Goal: Task Accomplishment & Management: Manage account settings

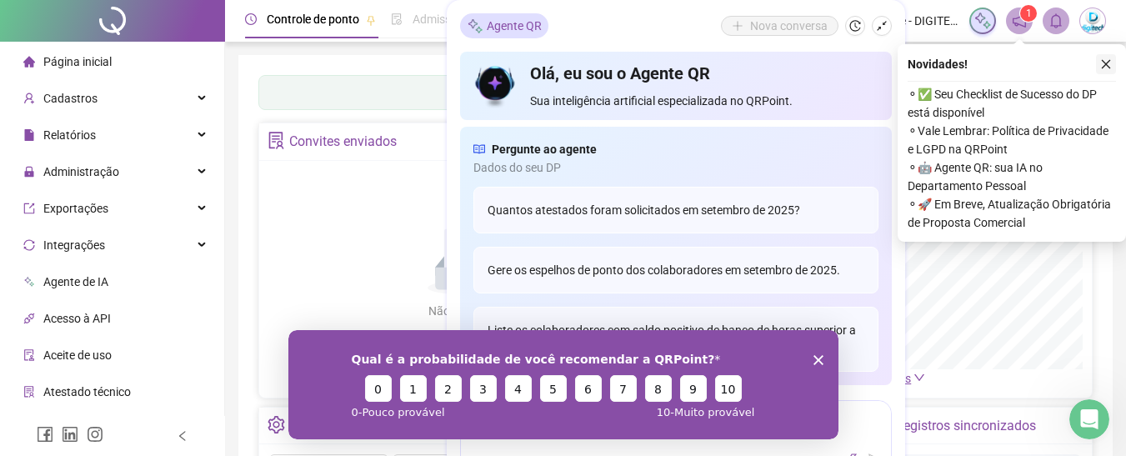
click at [1114, 67] on button "button" at bounding box center [1106, 64] width 20 height 20
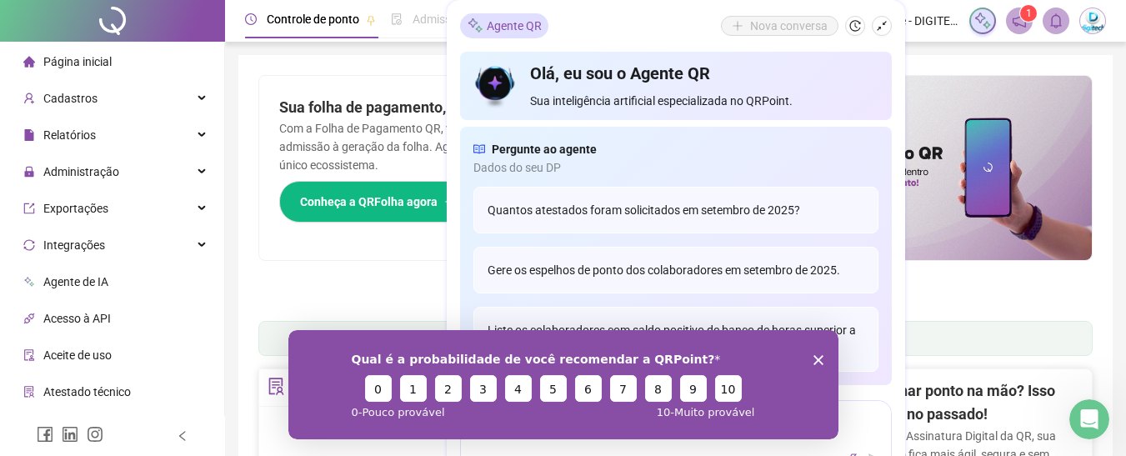
click at [814, 358] on icon "Encerrar pesquisa" at bounding box center [818, 359] width 10 height 10
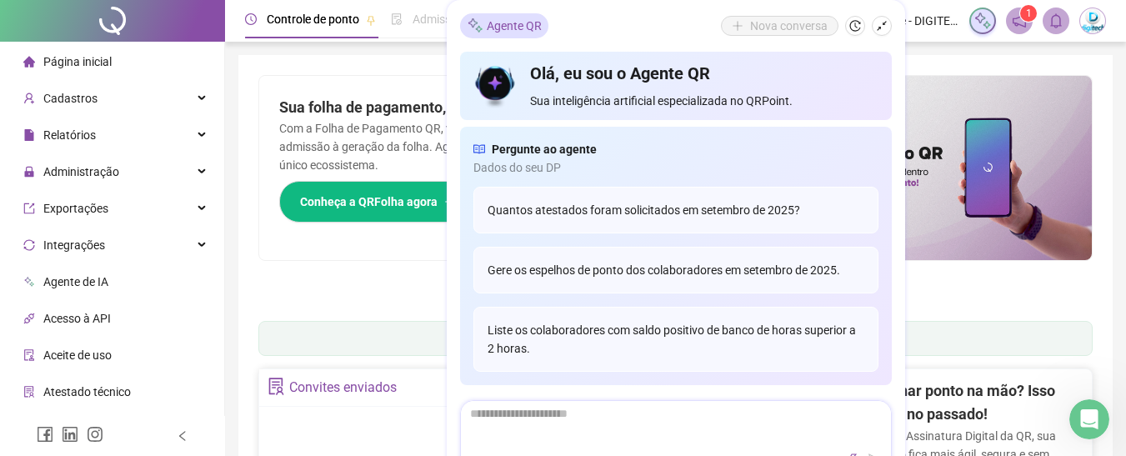
click at [719, 413] on textarea at bounding box center [676, 422] width 430 height 43
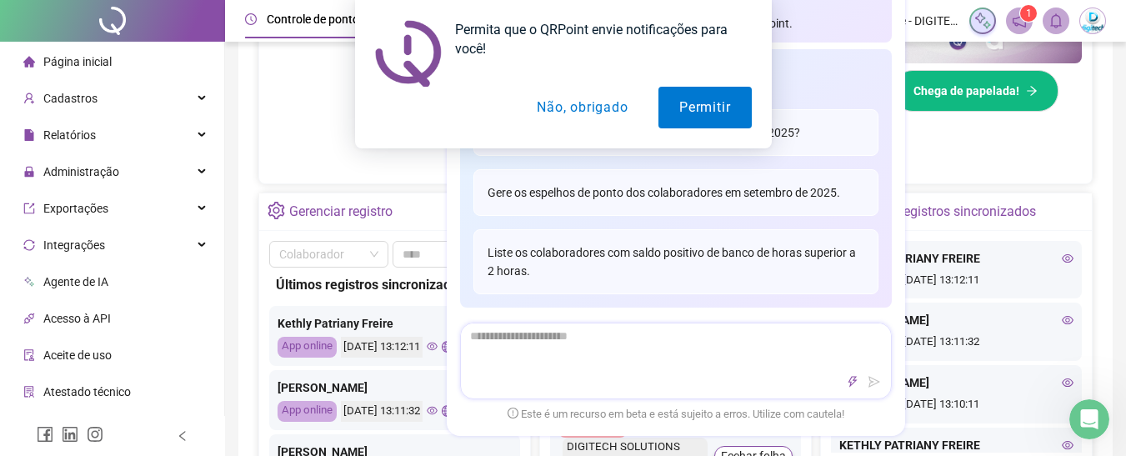
scroll to position [417, 0]
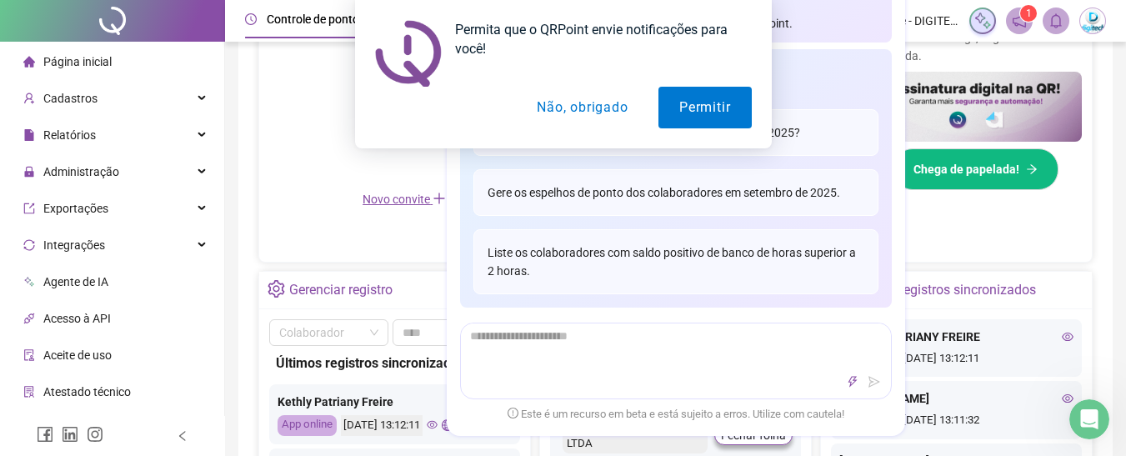
click at [413, 243] on div "Convites enviados Não há dados Não há dados Novo convite" at bounding box center [404, 107] width 292 height 311
click at [589, 114] on button "Não, obrigado" at bounding box center [582, 108] width 133 height 42
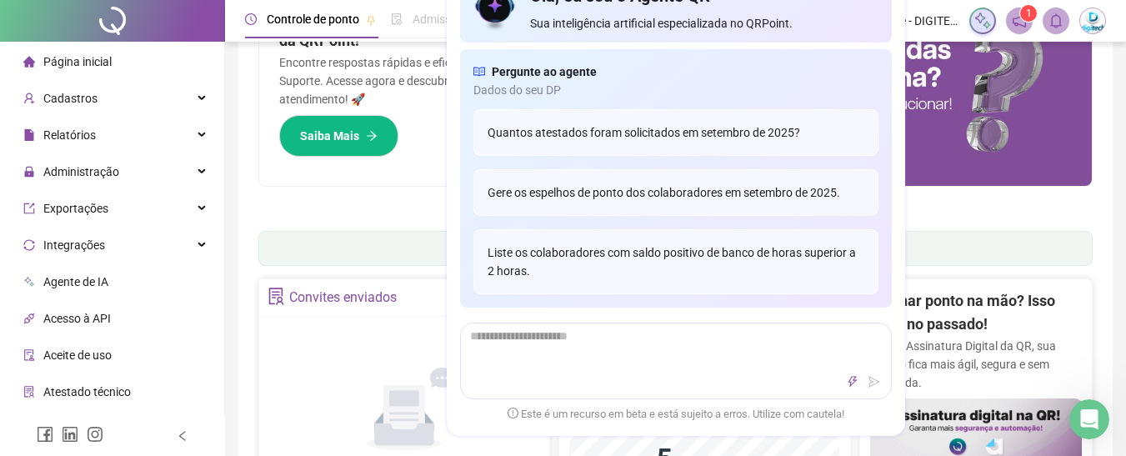
scroll to position [0, 0]
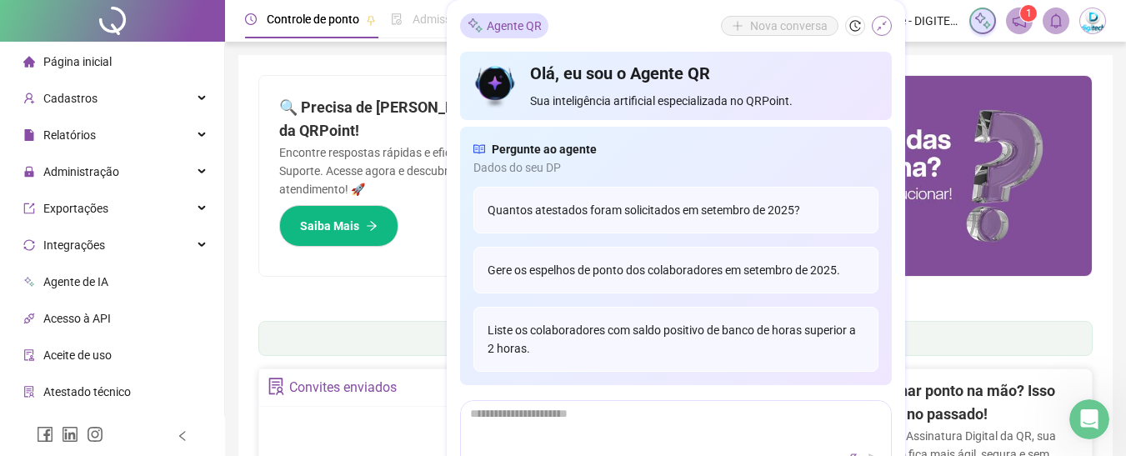
click at [889, 29] on button "button" at bounding box center [882, 26] width 20 height 20
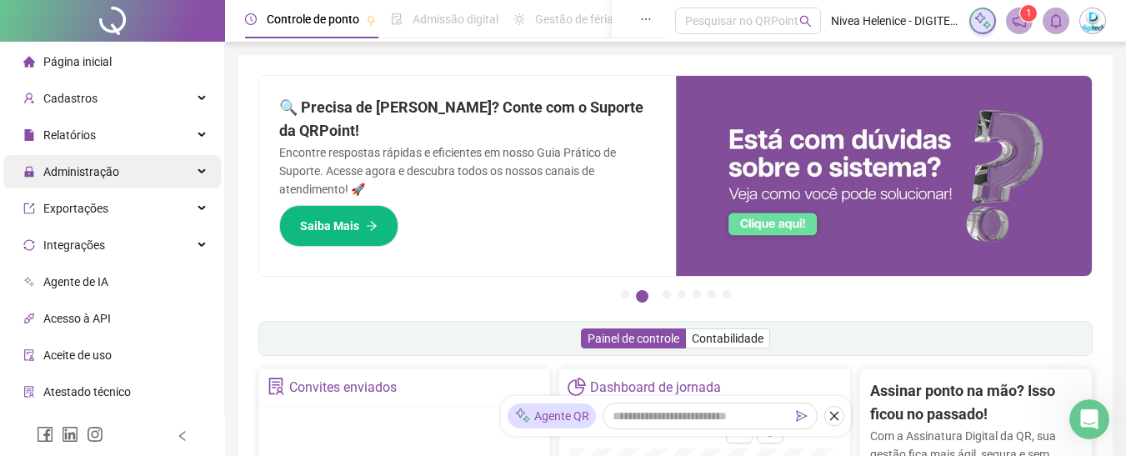
click at [90, 162] on span "Administração" at bounding box center [71, 171] width 96 height 33
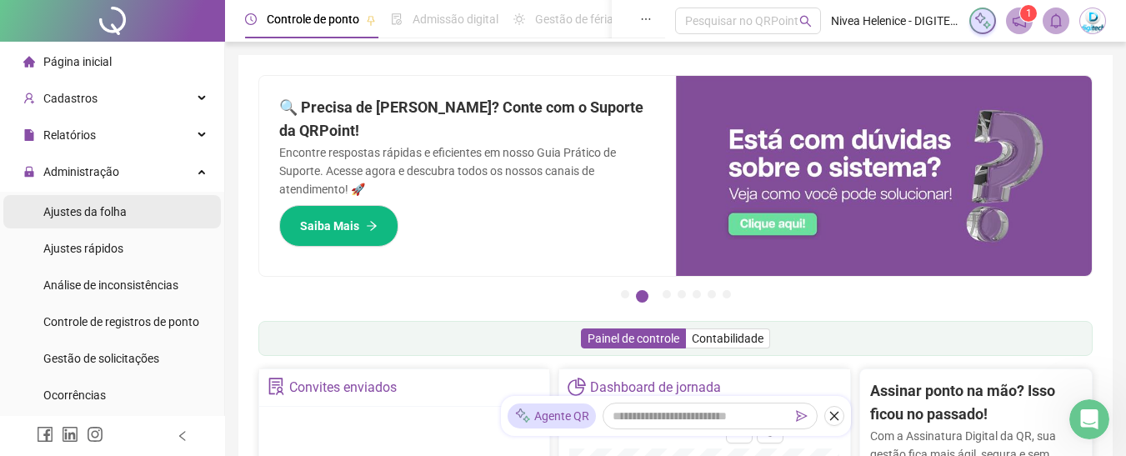
click at [93, 214] on span "Ajustes da folha" at bounding box center [84, 211] width 83 height 13
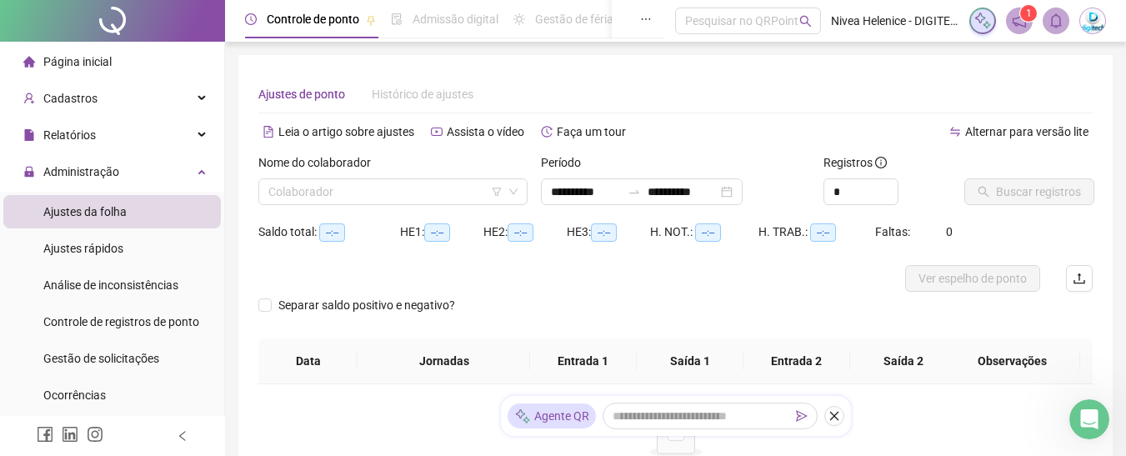
type input "**********"
click at [362, 200] on input "search" at bounding box center [385, 191] width 234 height 25
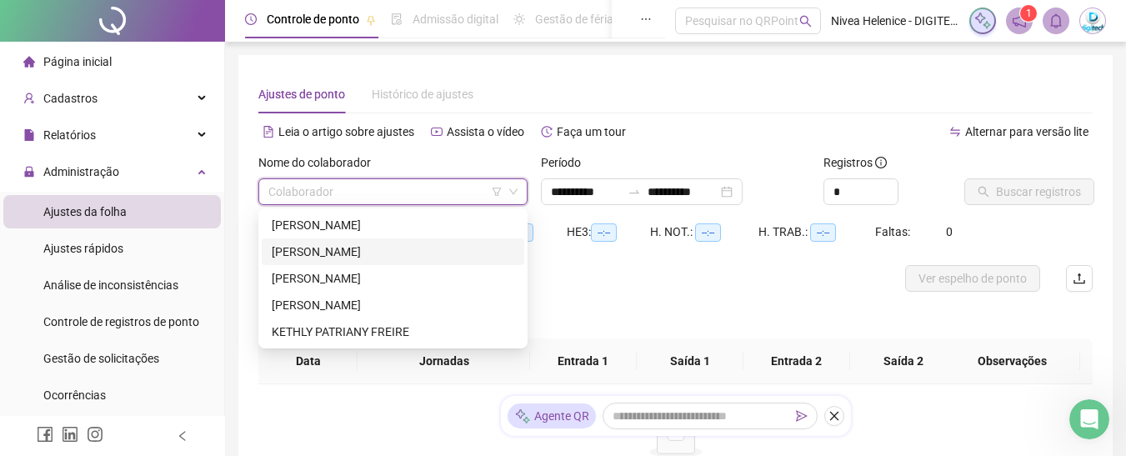
drag, startPoint x: 324, startPoint y: 251, endPoint x: 338, endPoint y: 244, distance: 14.9
click at [325, 251] on div "[PERSON_NAME]" at bounding box center [393, 252] width 243 height 18
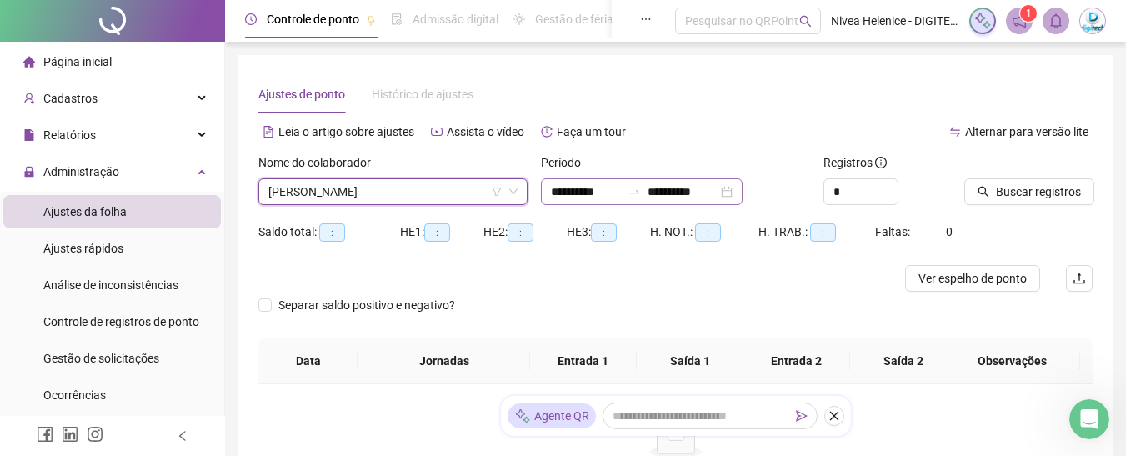
click at [743, 190] on div "**********" at bounding box center [642, 191] width 202 height 27
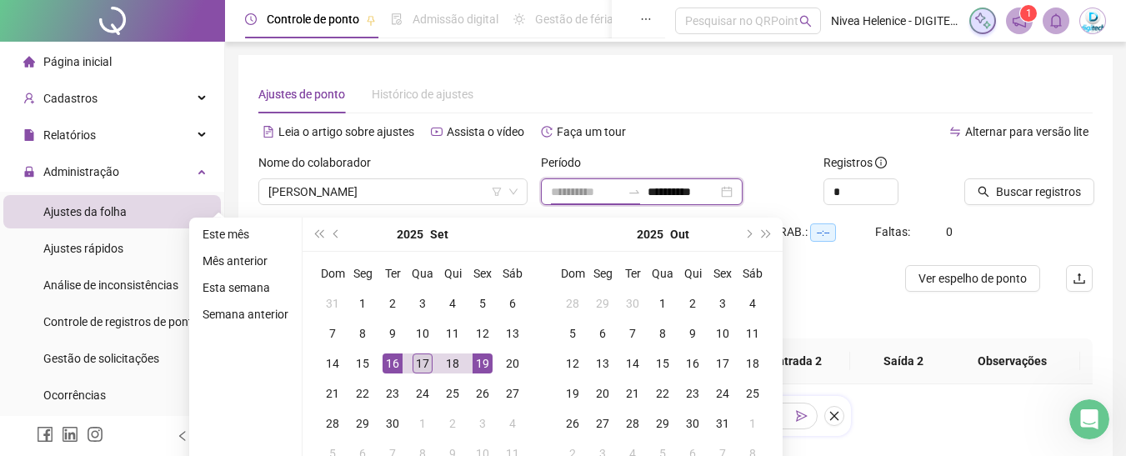
type input "**********"
click at [422, 363] on div "17" at bounding box center [423, 363] width 20 height 20
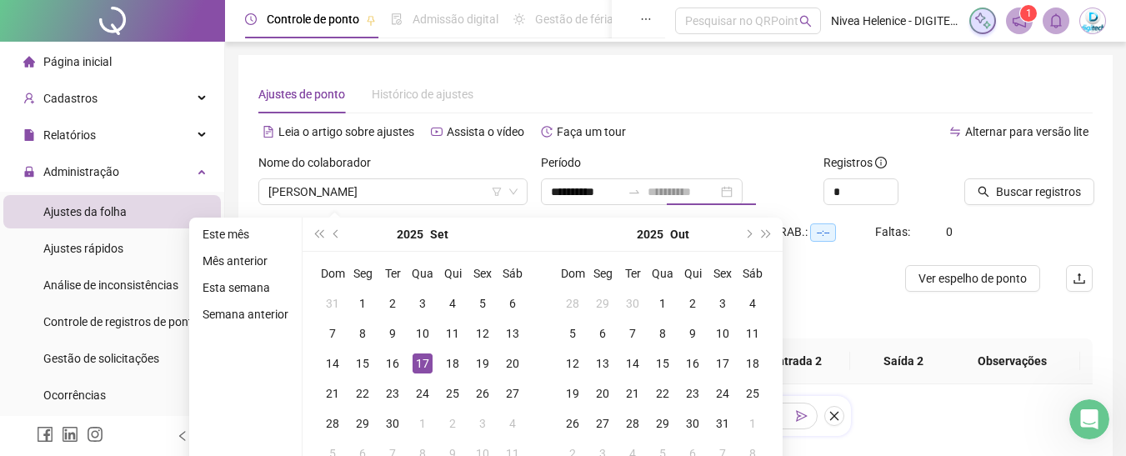
click at [420, 364] on div "17" at bounding box center [423, 363] width 20 height 20
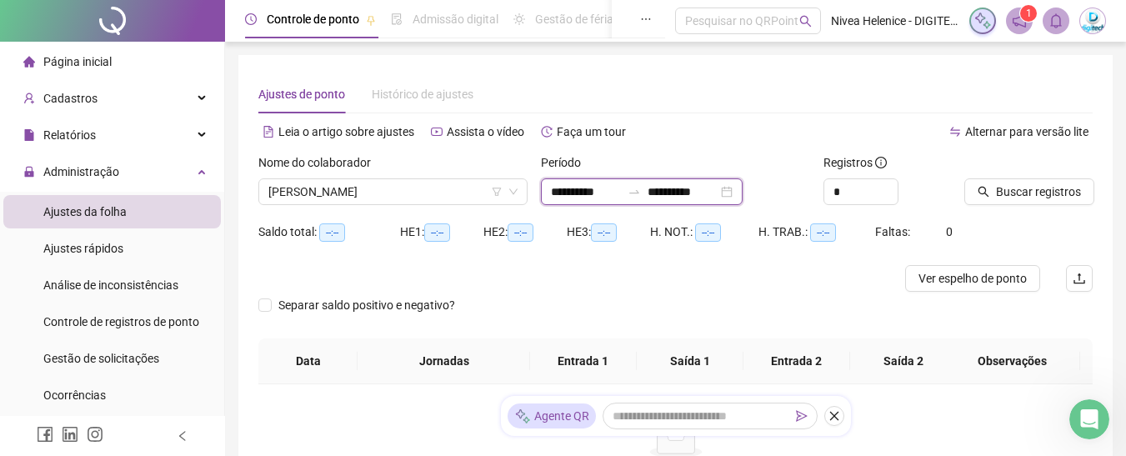
click at [718, 194] on input "**********" at bounding box center [683, 192] width 70 height 18
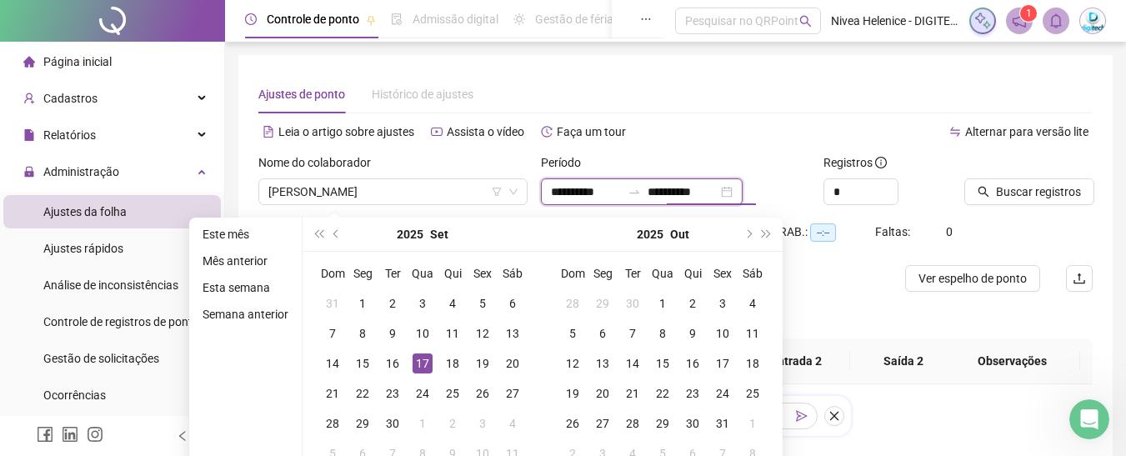
click at [743, 191] on div "**********" at bounding box center [642, 191] width 202 height 27
type input "**********"
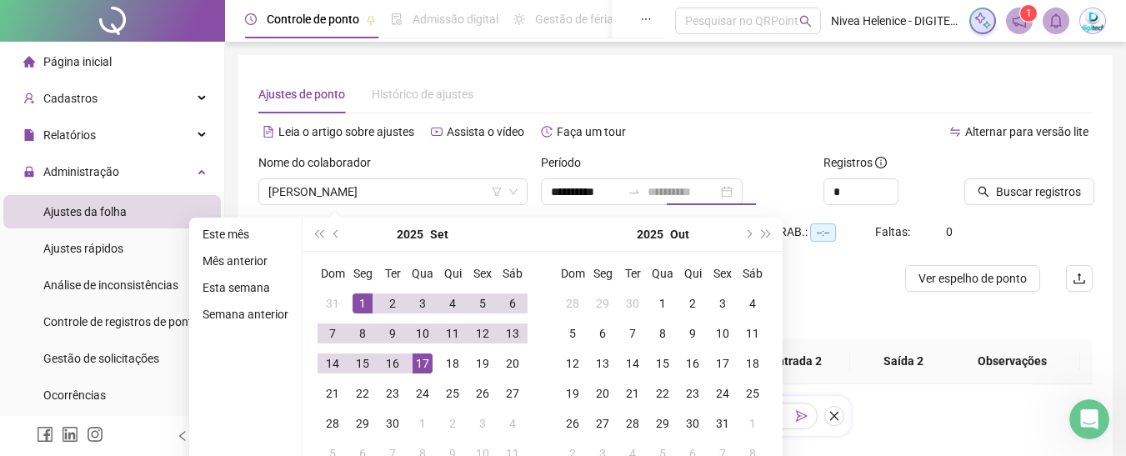
click at [356, 307] on div "1" at bounding box center [363, 303] width 20 height 20
click at [428, 371] on div "17" at bounding box center [423, 363] width 20 height 20
type input "**********"
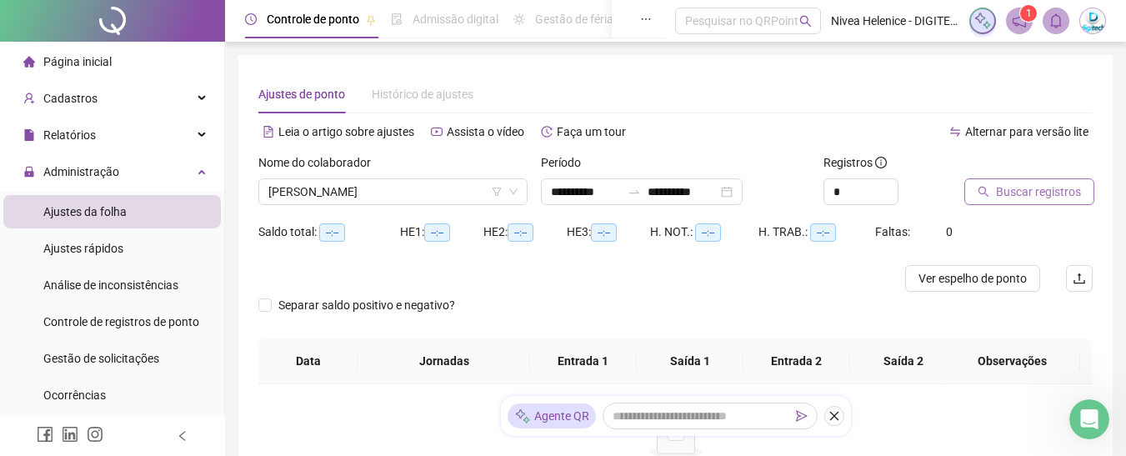
click at [1033, 202] on button "Buscar registros" at bounding box center [1030, 191] width 130 height 27
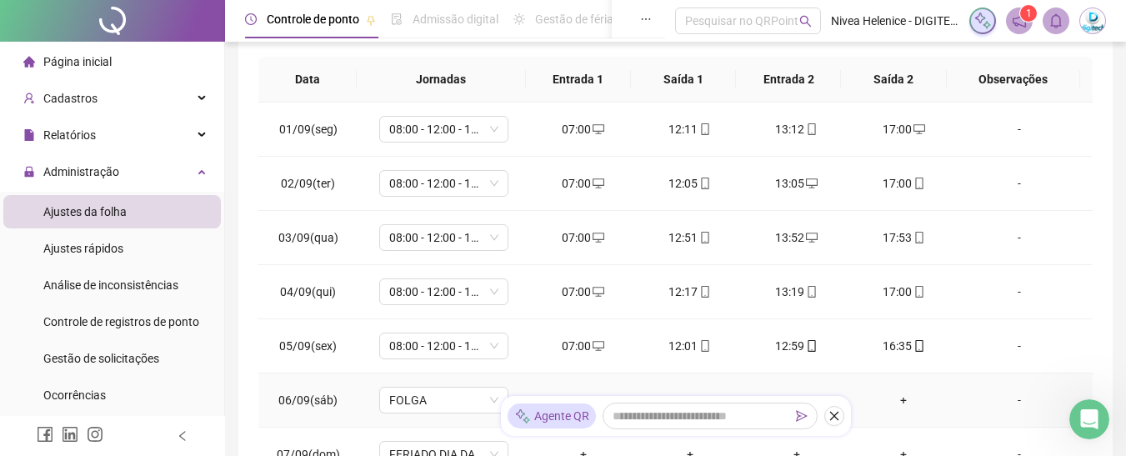
scroll to position [237, 0]
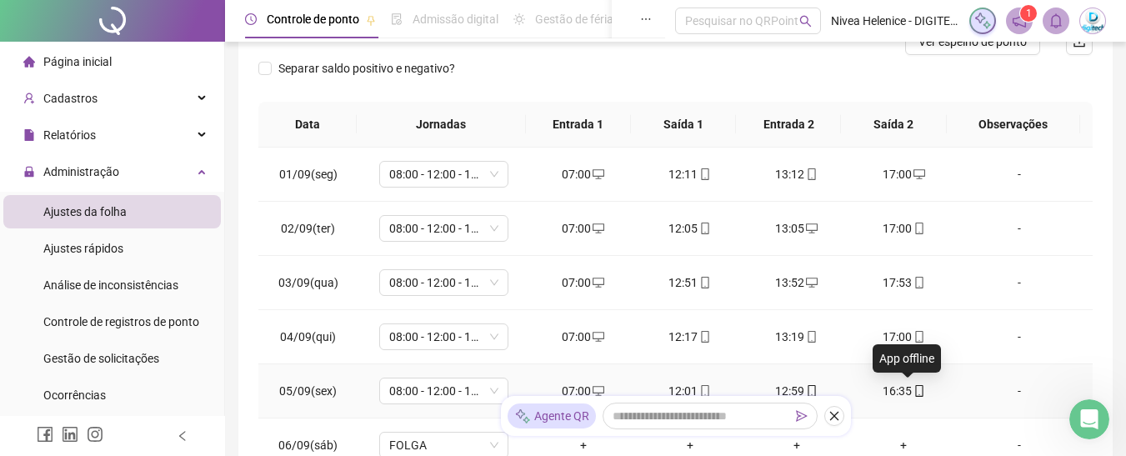
click at [914, 390] on icon "mobile" at bounding box center [920, 391] width 12 height 12
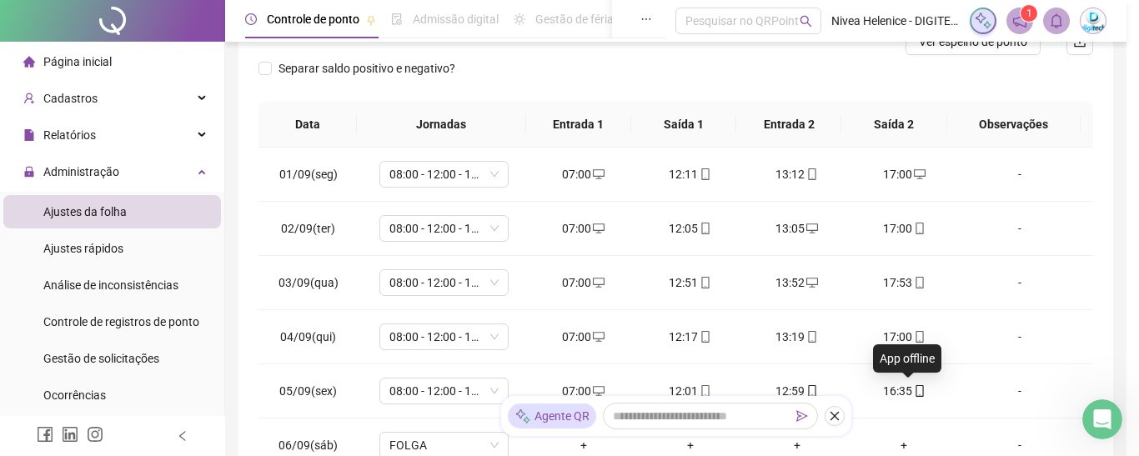
type input "**********"
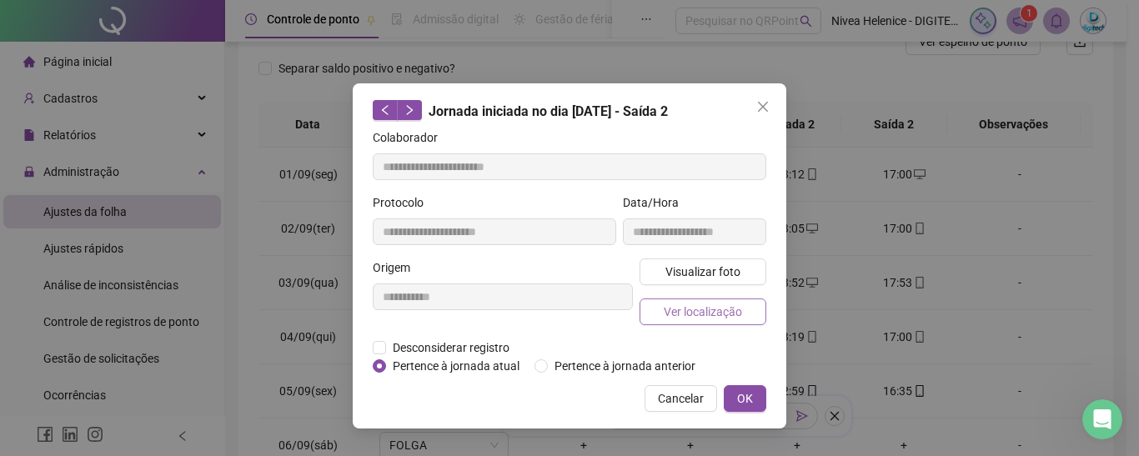
click at [715, 314] on span "Ver localização" at bounding box center [703, 312] width 78 height 18
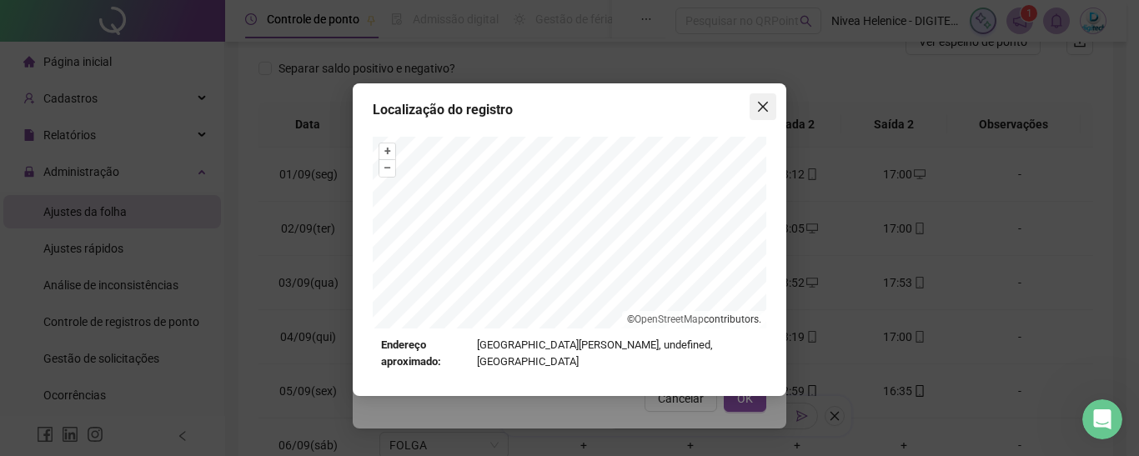
click at [771, 111] on span "Close" at bounding box center [762, 106] width 27 height 13
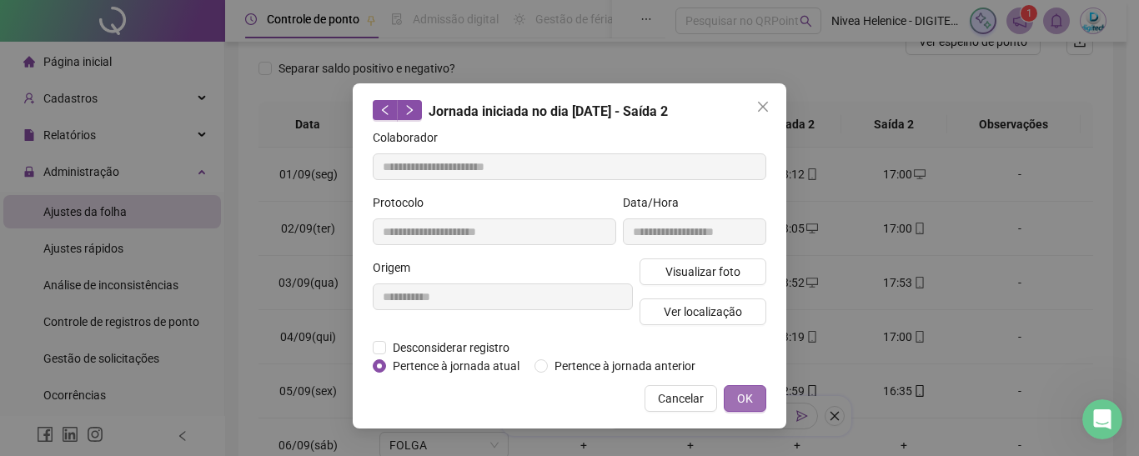
click at [740, 396] on span "OK" at bounding box center [745, 398] width 16 height 18
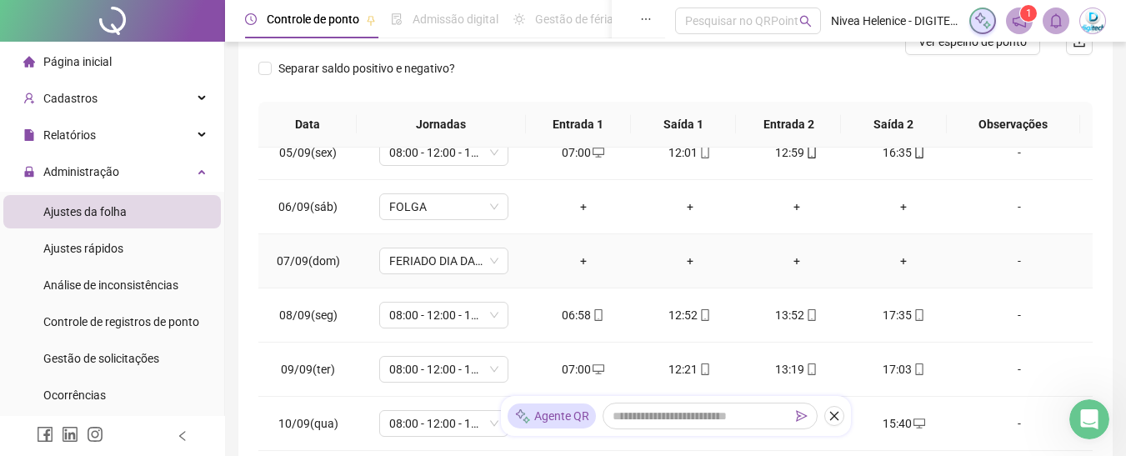
scroll to position [250, 0]
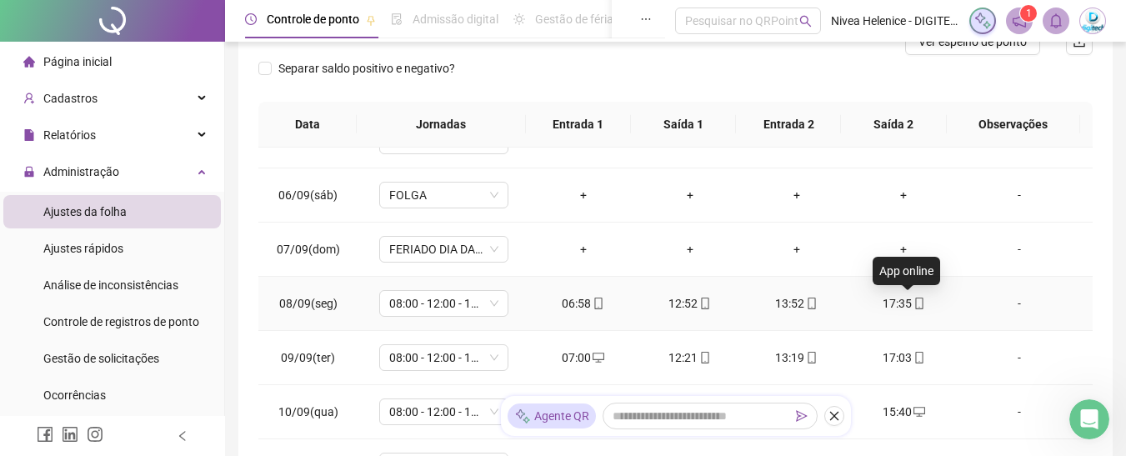
click at [915, 303] on icon "mobile" at bounding box center [919, 304] width 8 height 12
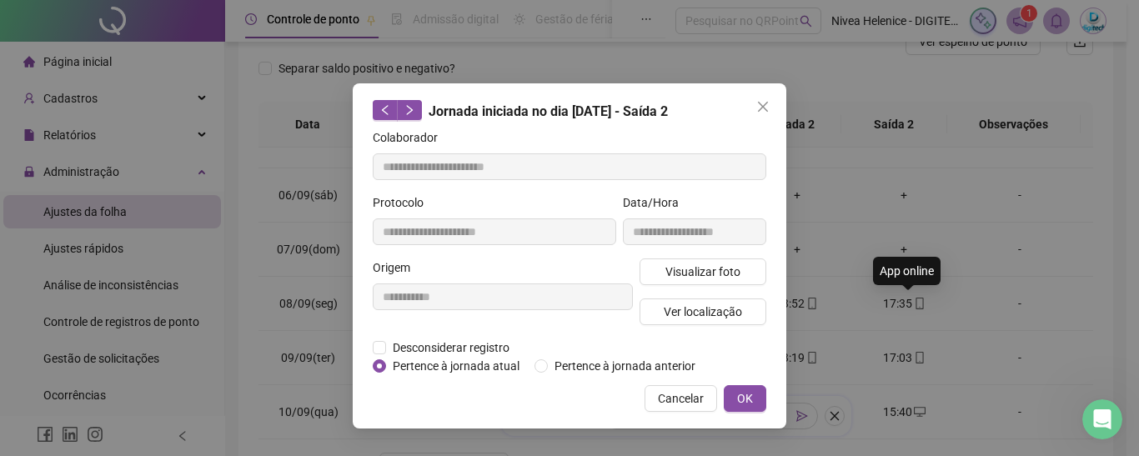
type input "**********"
click at [714, 318] on span "Ver localização" at bounding box center [703, 312] width 78 height 18
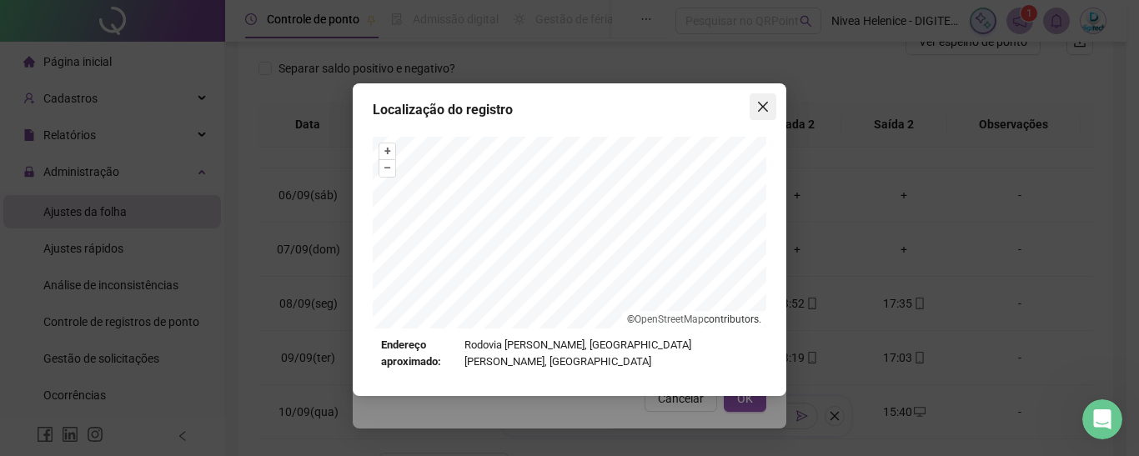
click at [764, 106] on icon "close" at bounding box center [763, 107] width 10 height 10
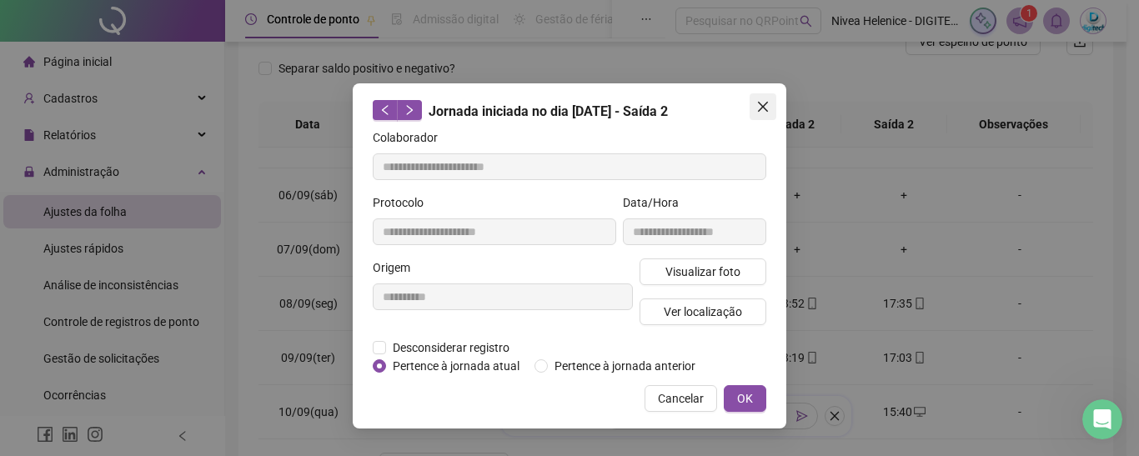
click at [751, 106] on span "Close" at bounding box center [762, 106] width 27 height 13
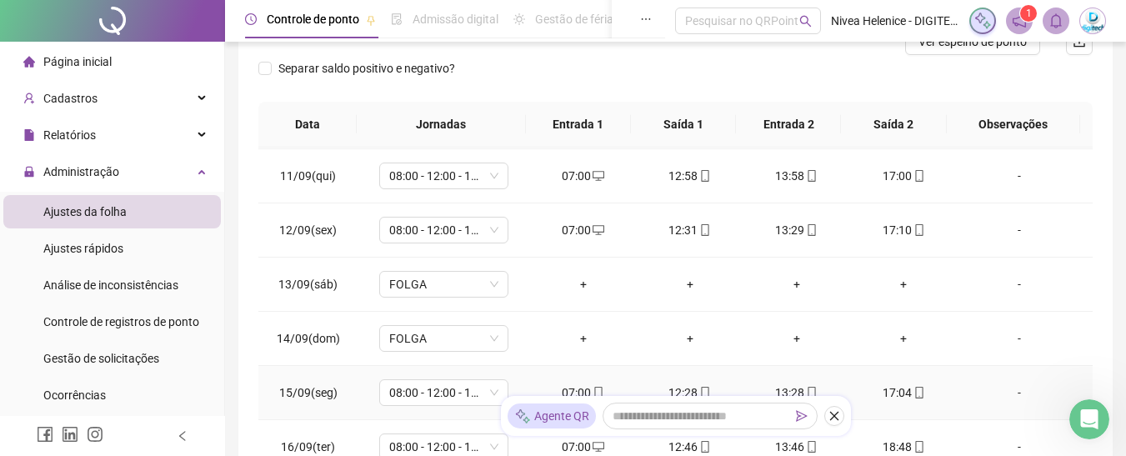
scroll to position [565, 0]
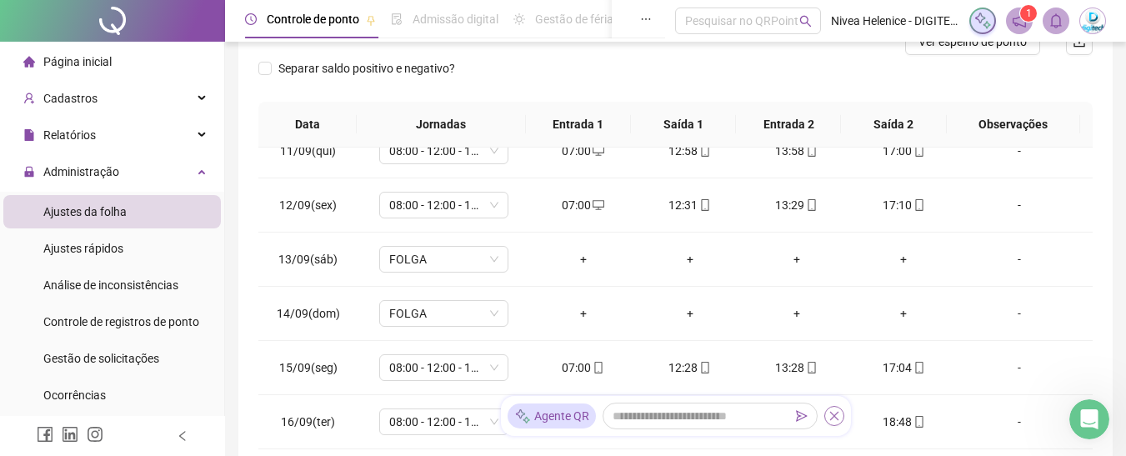
click at [838, 411] on icon "close" at bounding box center [835, 416] width 12 height 12
click at [899, 423] on div "18:48" at bounding box center [904, 422] width 80 height 18
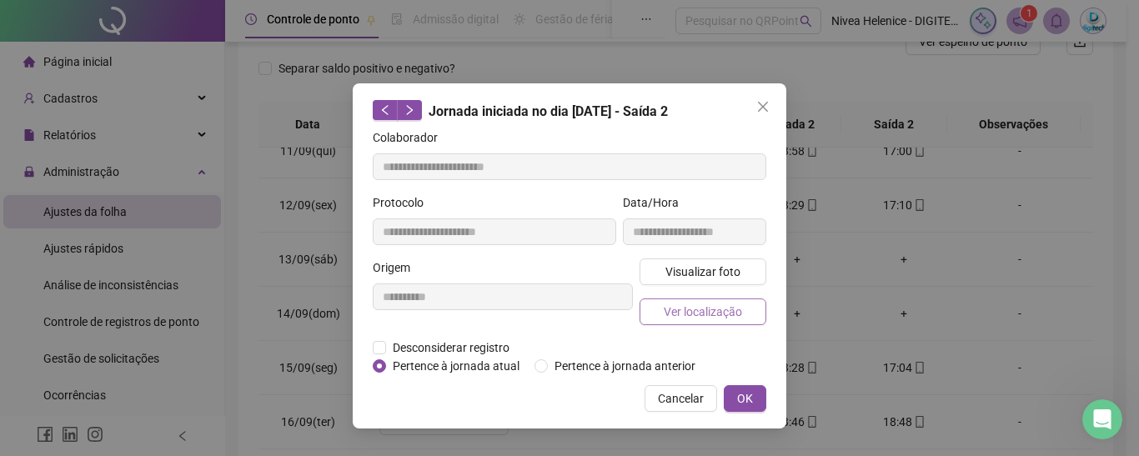
click at [736, 308] on span "Ver localização" at bounding box center [703, 312] width 78 height 18
type input "**********"
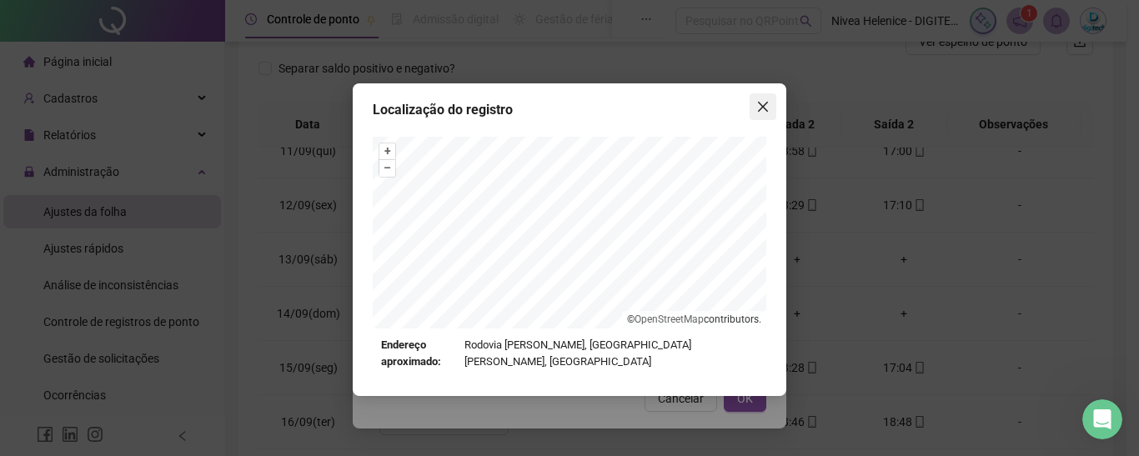
click at [769, 105] on span "Close" at bounding box center [762, 106] width 27 height 13
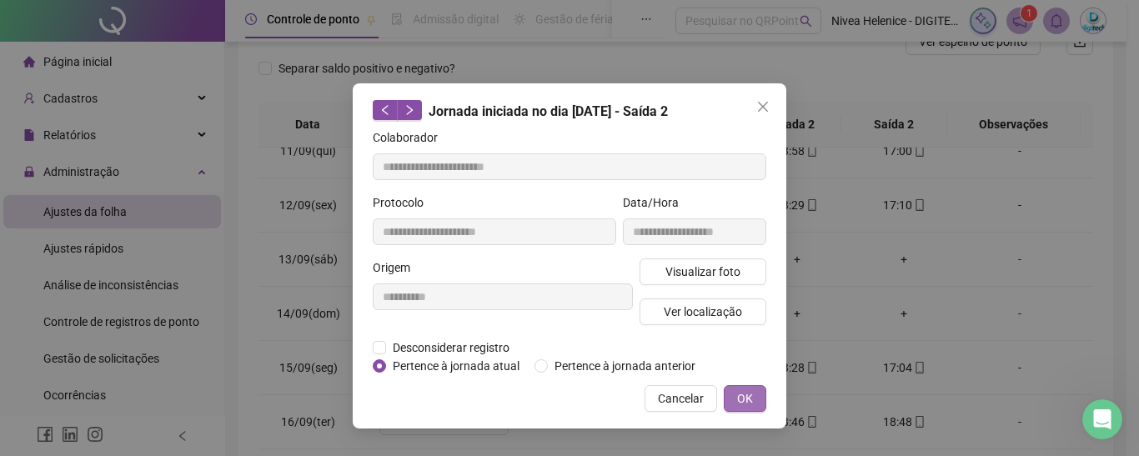
click at [744, 401] on span "OK" at bounding box center [745, 398] width 16 height 18
click at [744, 401] on div "**********" at bounding box center [569, 228] width 1139 height 456
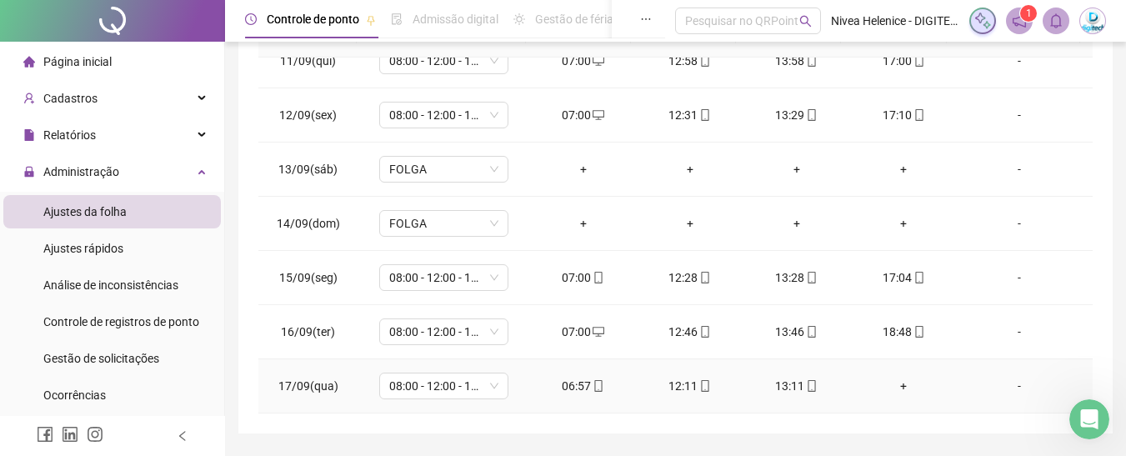
scroll to position [376, 0]
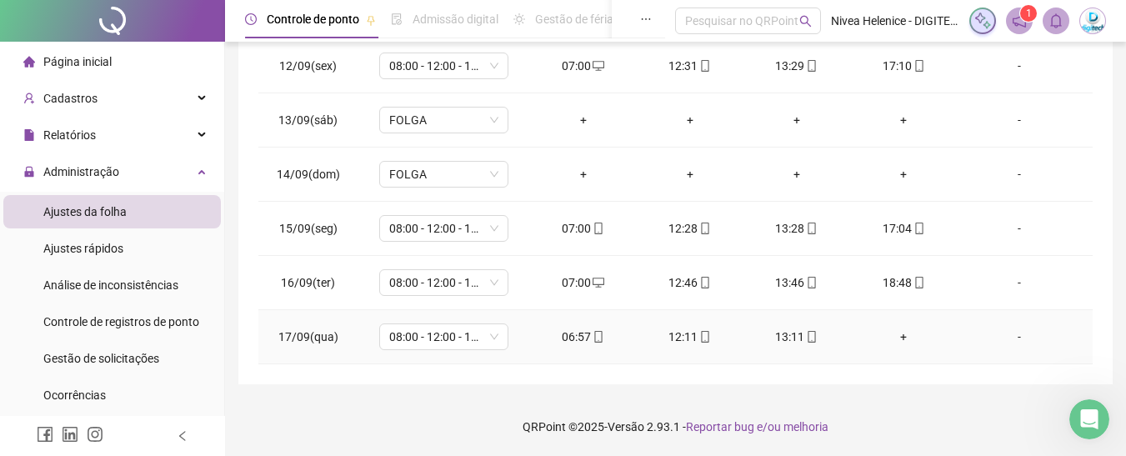
click at [599, 339] on div "06:57" at bounding box center [584, 337] width 80 height 18
type input "**********"
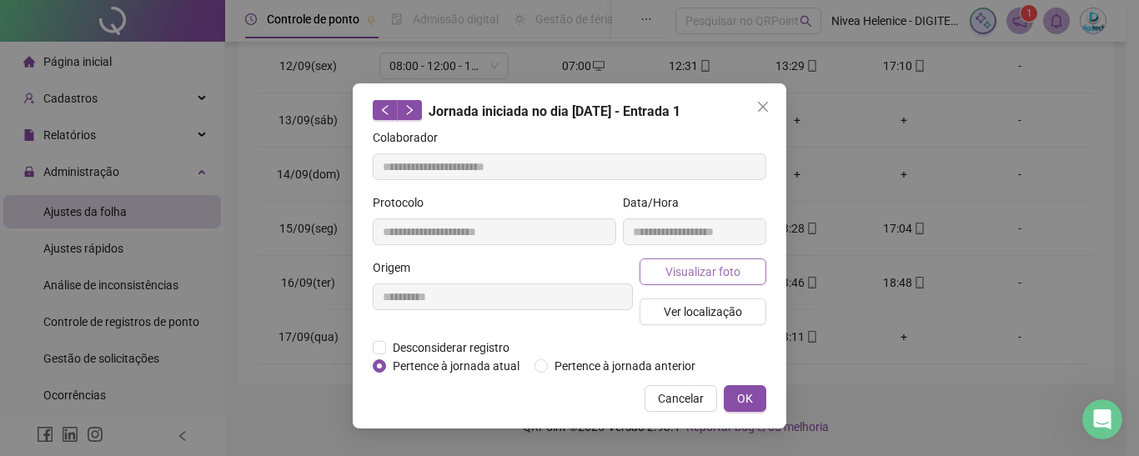
click at [714, 278] on span "Visualizar foto" at bounding box center [702, 272] width 75 height 18
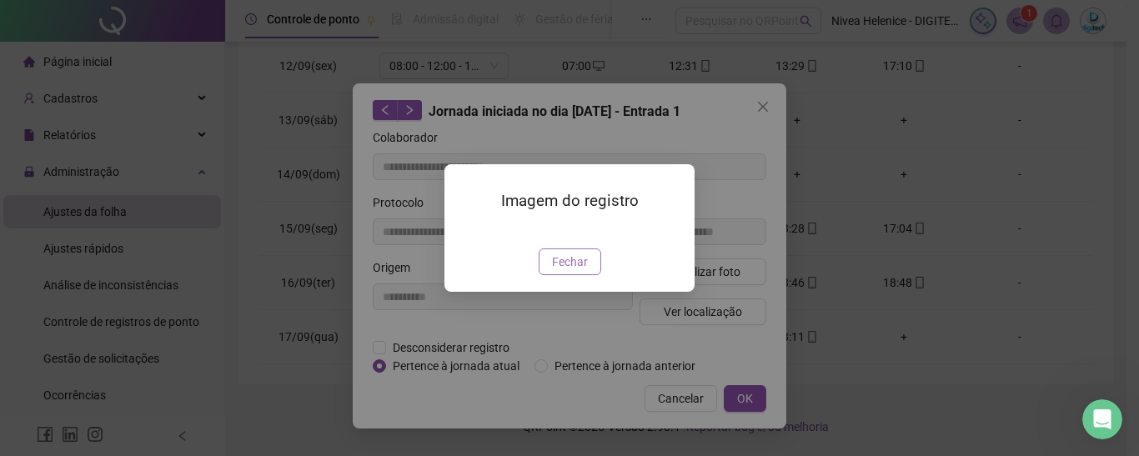
click at [561, 271] on span "Fechar" at bounding box center [570, 262] width 36 height 18
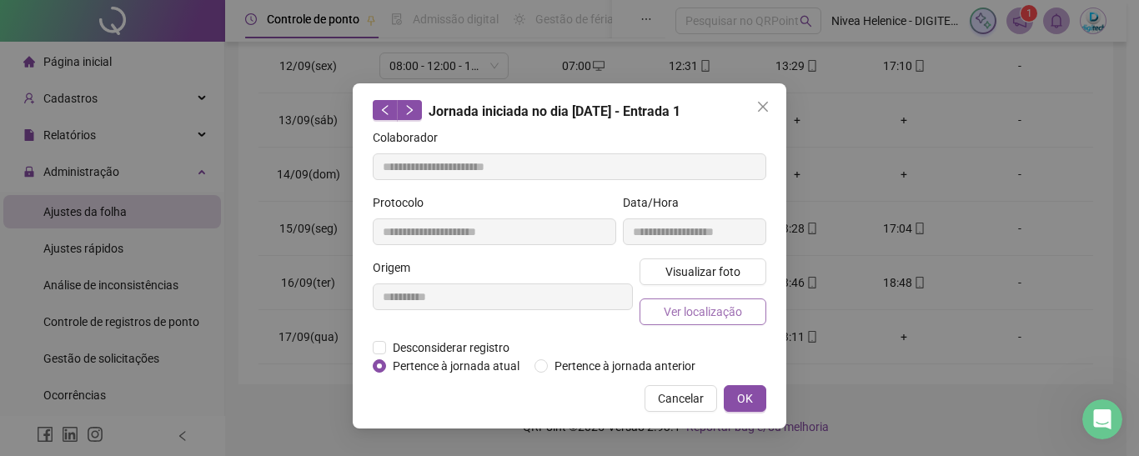
click at [742, 319] on button "Ver localização" at bounding box center [702, 311] width 127 height 27
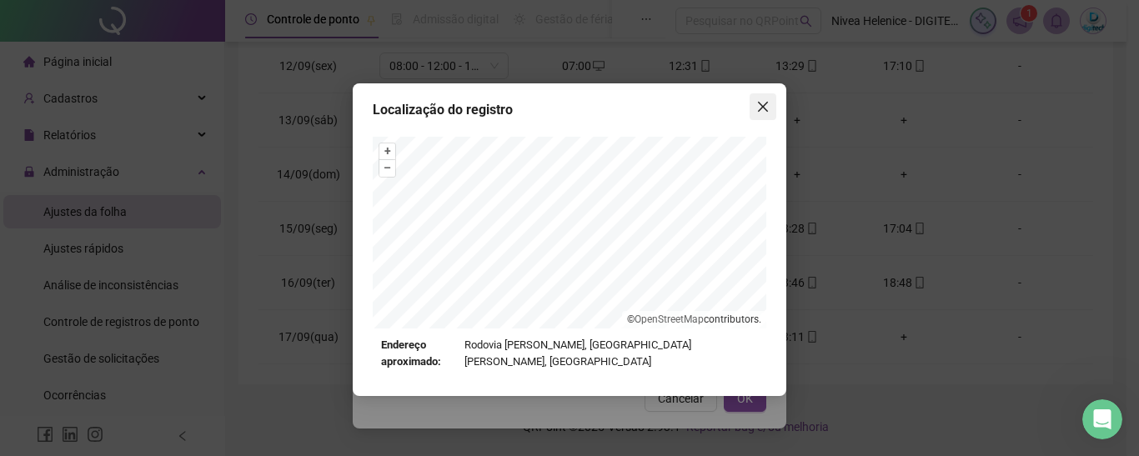
click at [768, 103] on icon "close" at bounding box center [762, 106] width 13 height 13
click at [768, 103] on div "Localização do registro + – ⇧ › © OpenStreetMap contributors. Endereço aproxima…" at bounding box center [569, 228] width 1139 height 456
click at [763, 104] on icon "close" at bounding box center [762, 106] width 13 height 13
click at [763, 104] on div "Localização do registro + – ⇧ › © OpenStreetMap contributors. Endereço aproxima…" at bounding box center [569, 228] width 1139 height 456
click at [759, 108] on icon "close" at bounding box center [762, 106] width 13 height 13
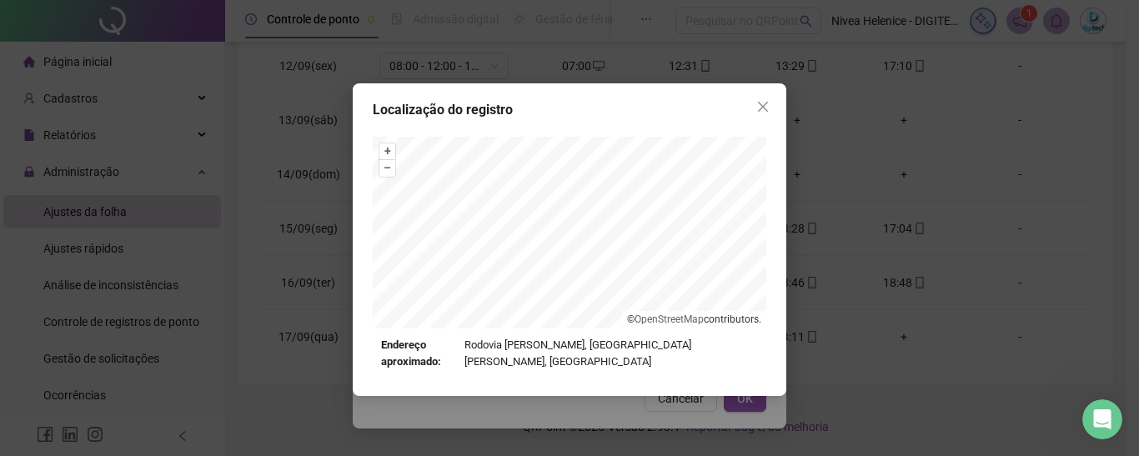
click at [759, 108] on div "Localização do registro + – ⇧ › © OpenStreetMap contributors. Endereço aproxima…" at bounding box center [569, 228] width 1139 height 456
click at [759, 108] on icon "close" at bounding box center [762, 106] width 13 height 13
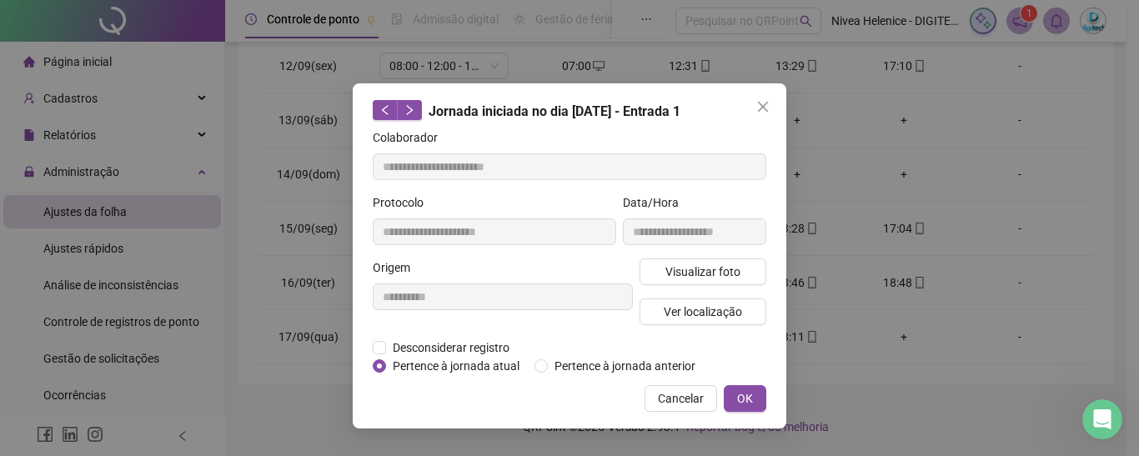
click at [759, 108] on icon "close" at bounding box center [762, 106] width 13 height 13
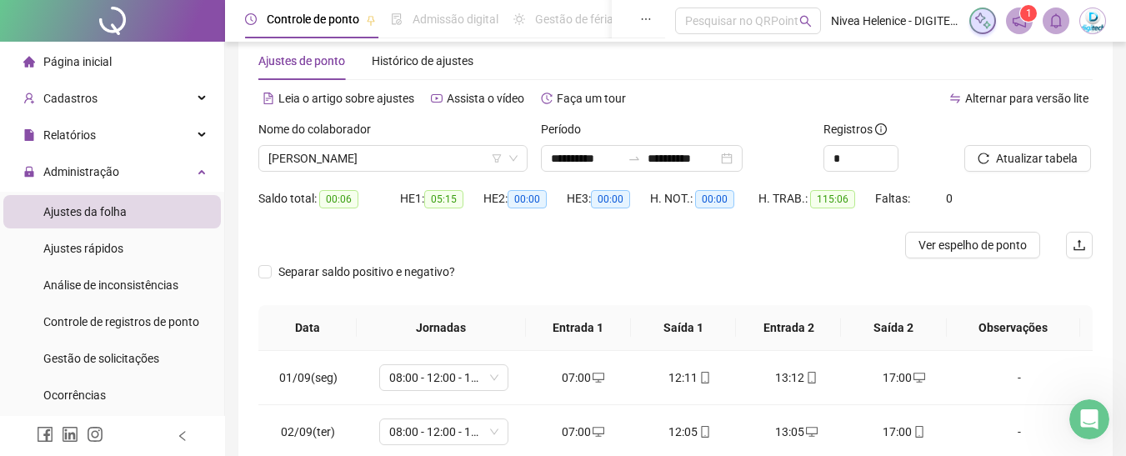
scroll to position [0, 0]
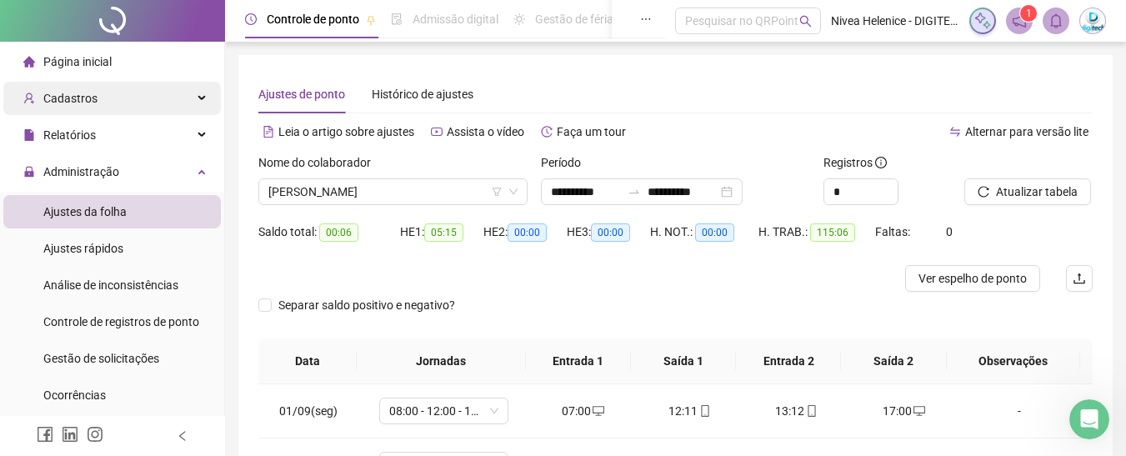
click at [103, 100] on div "Cadastros" at bounding box center [112, 98] width 218 height 33
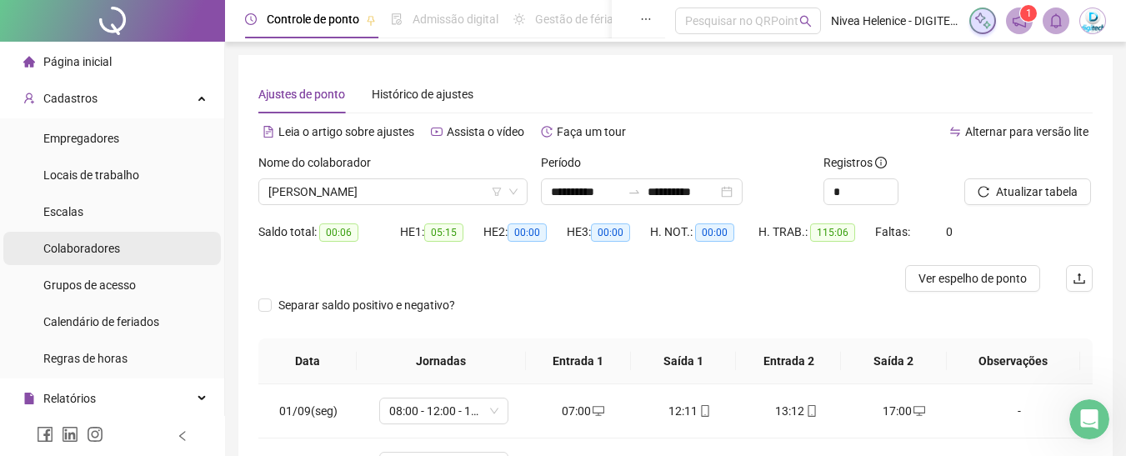
click at [105, 249] on span "Colaboradores" at bounding box center [81, 248] width 77 height 13
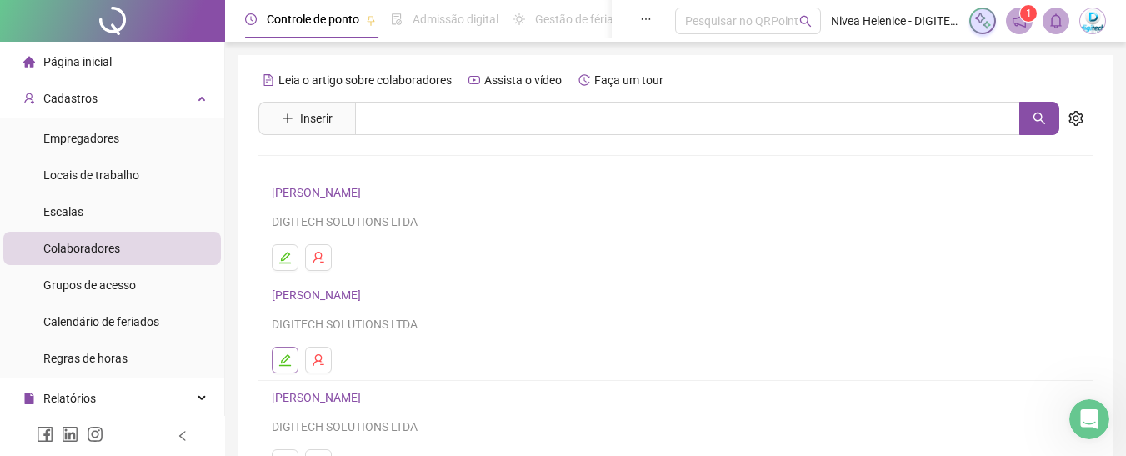
click at [286, 355] on icon "edit" at bounding box center [284, 359] width 13 height 13
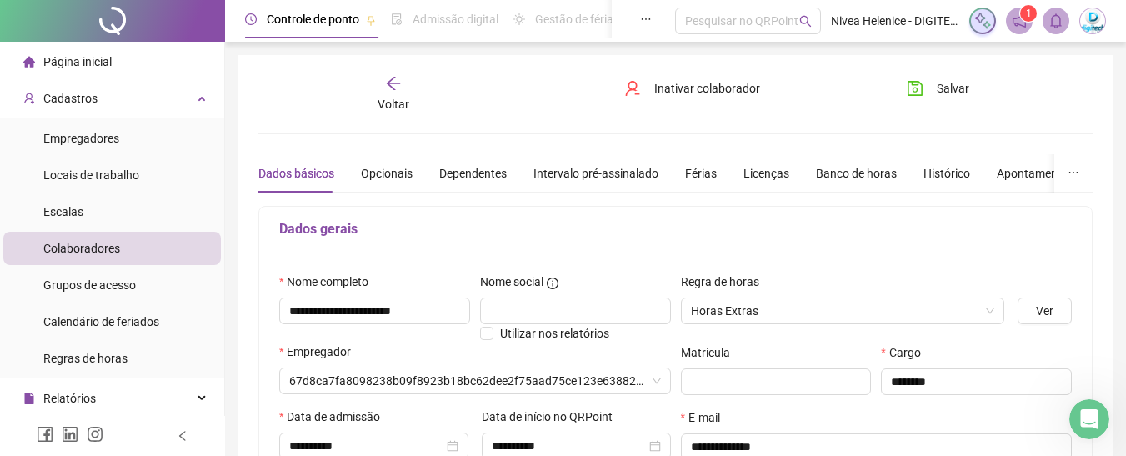
type input "**********"
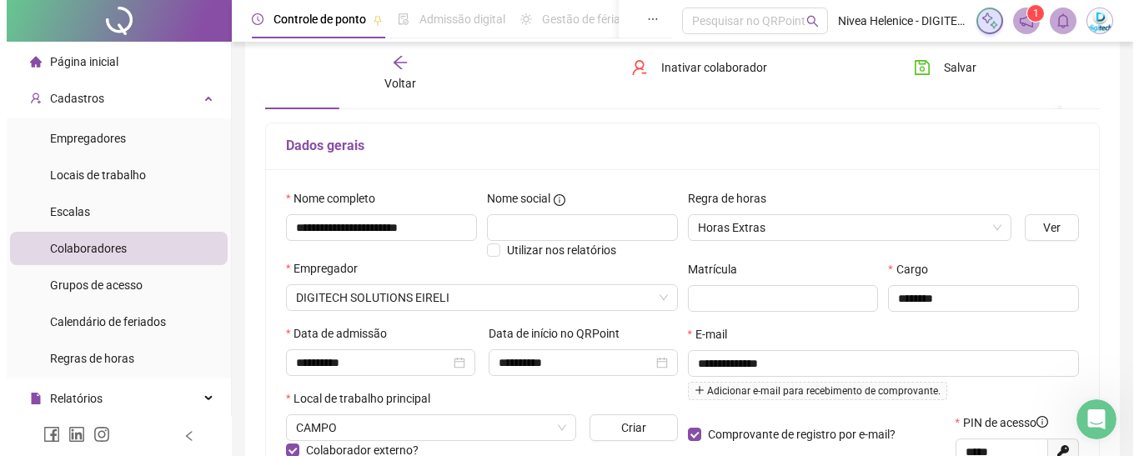
scroll to position [167, 0]
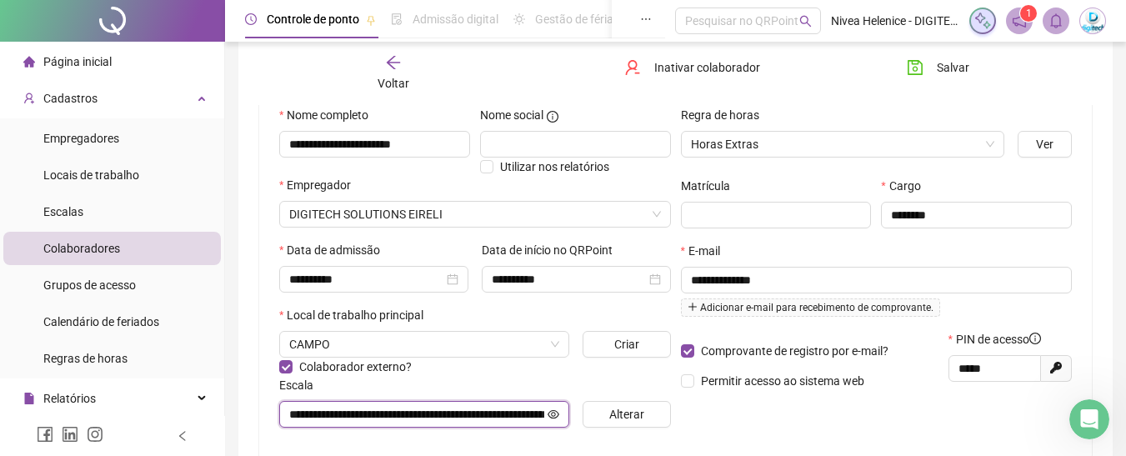
click at [523, 418] on input "**********" at bounding box center [416, 414] width 255 height 18
click at [627, 422] on span "Alterar" at bounding box center [626, 414] width 35 height 18
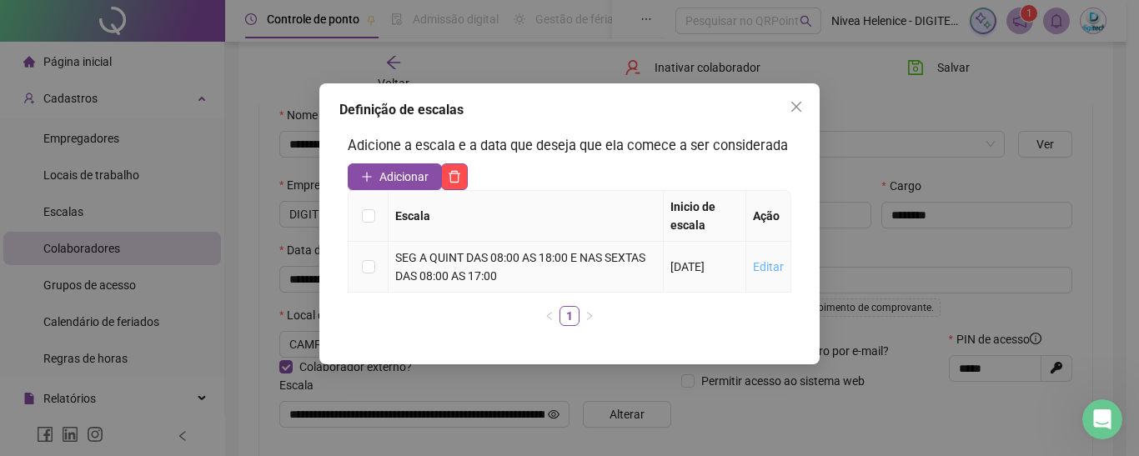
click at [770, 260] on link "Editar" at bounding box center [768, 266] width 31 height 13
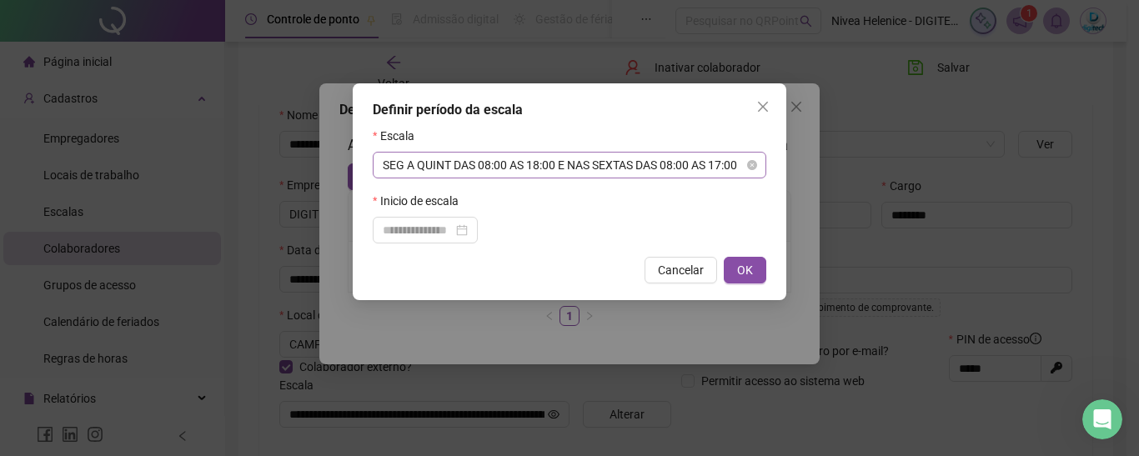
click at [493, 164] on span "SEG A QUINT DAS 08:00 AS 18:00 E NAS SEXTAS DAS 08:00 AS 17:00" at bounding box center [569, 165] width 373 height 25
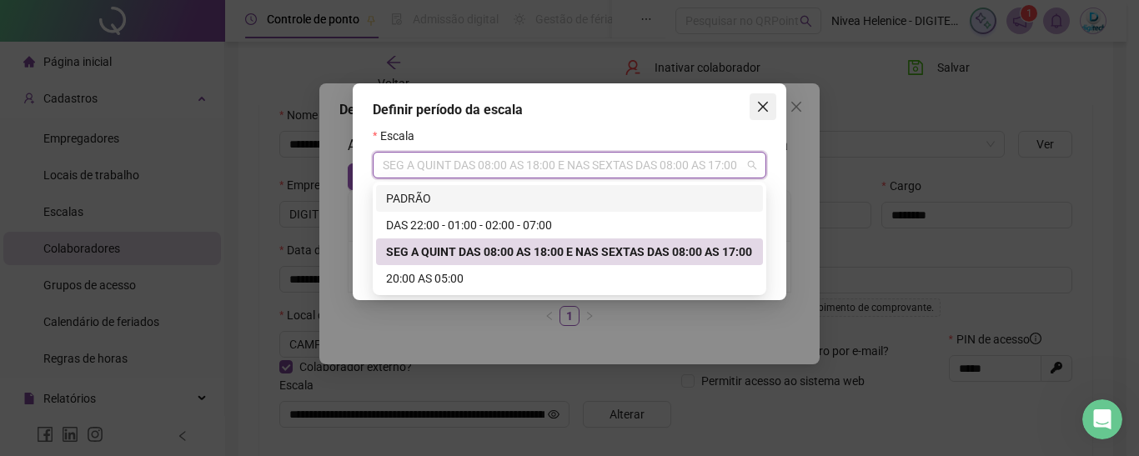
click at [765, 110] on icon "close" at bounding box center [763, 107] width 10 height 10
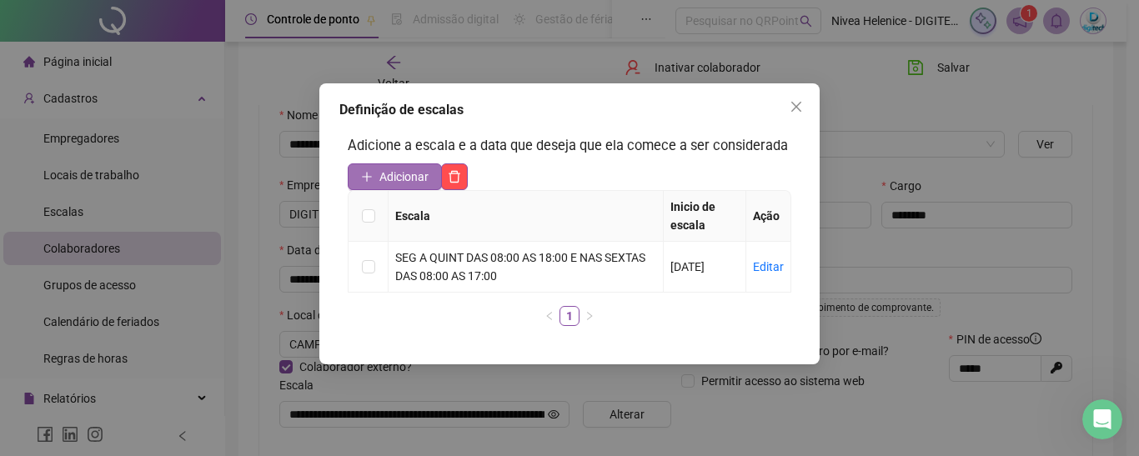
click at [423, 178] on span "Adicionar" at bounding box center [403, 177] width 49 height 18
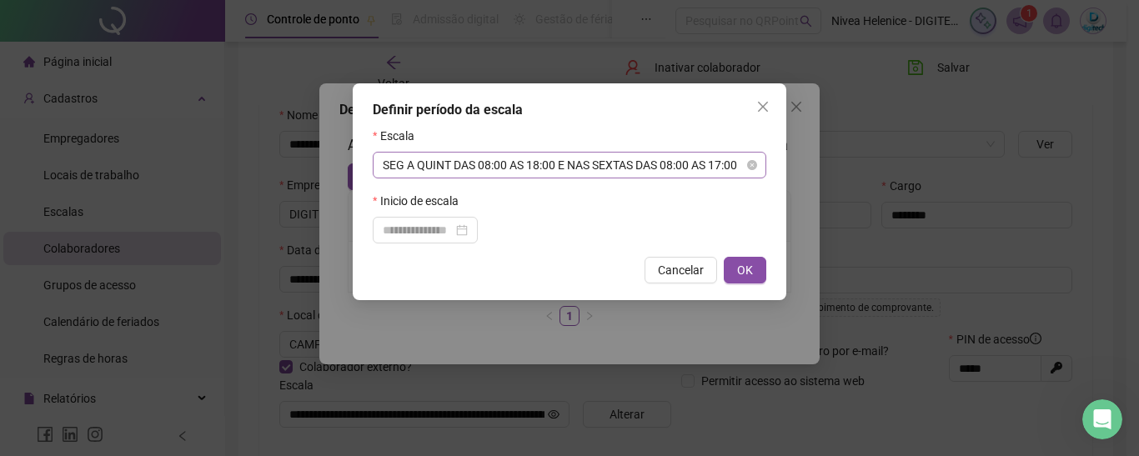
click at [488, 158] on span "SEG A QUINT DAS 08:00 AS 18:00 E NAS SEXTAS DAS 08:00 AS 17:00" at bounding box center [569, 165] width 373 height 25
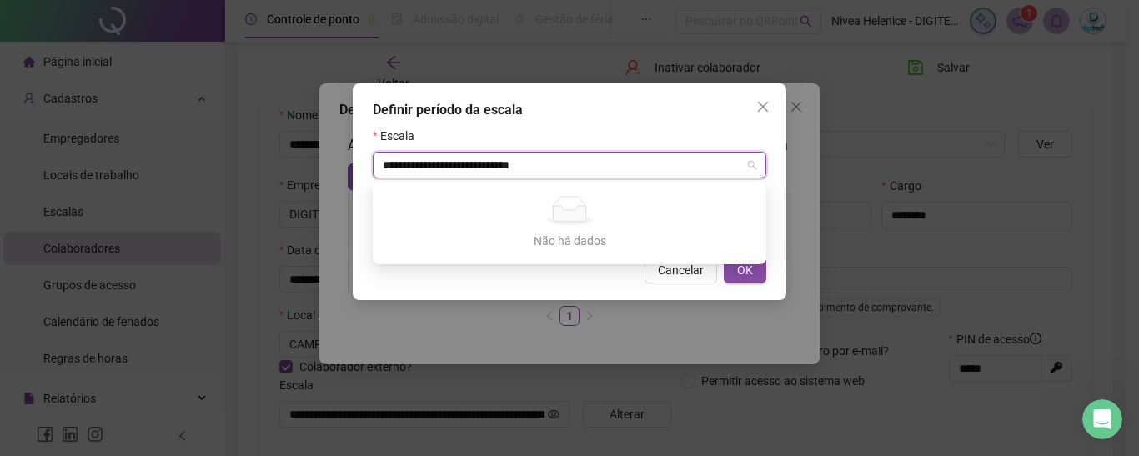
drag, startPoint x: 569, startPoint y: 164, endPoint x: 355, endPoint y: 165, distance: 214.2
click at [355, 165] on div "**********" at bounding box center [569, 191] width 433 height 217
type input "**********"
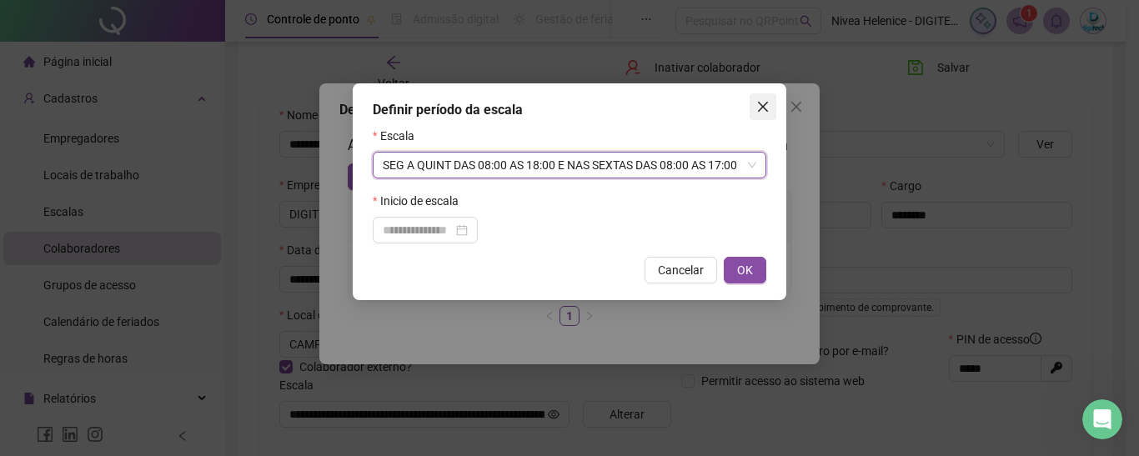
click at [762, 101] on icon "close" at bounding box center [762, 106] width 13 height 13
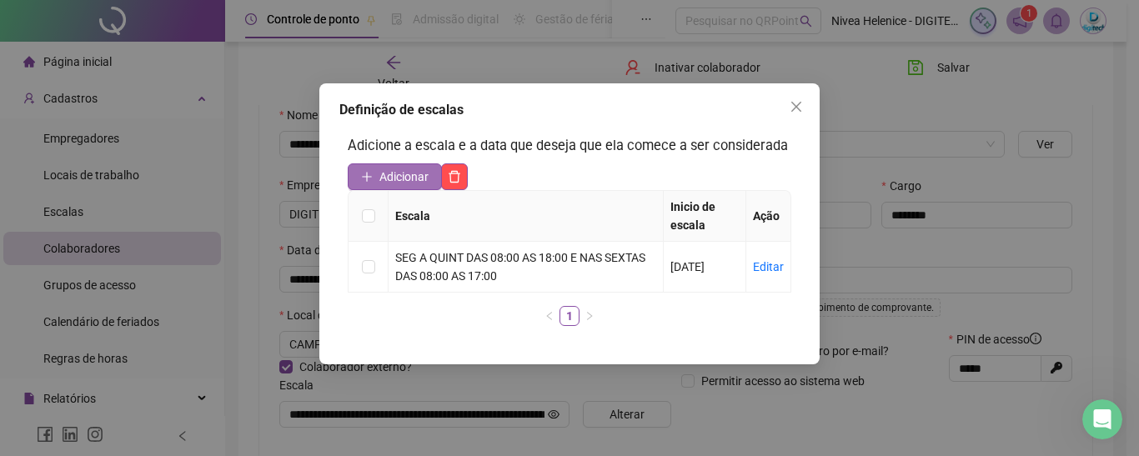
click at [408, 175] on span "Adicionar" at bounding box center [403, 177] width 49 height 18
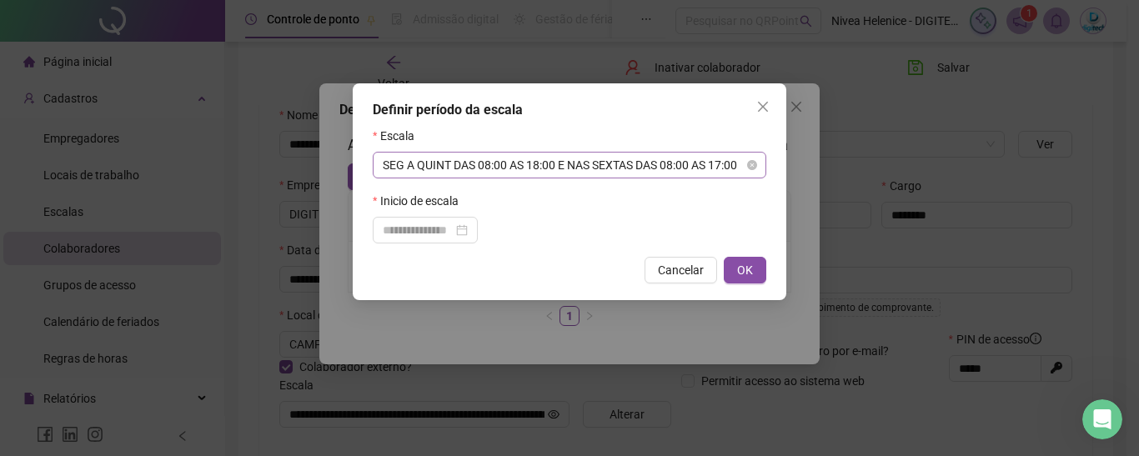
click at [719, 163] on span "SEG A QUINT DAS 08:00 AS 18:00 E NAS SEXTAS DAS 08:00 AS 17:00" at bounding box center [569, 165] width 373 height 25
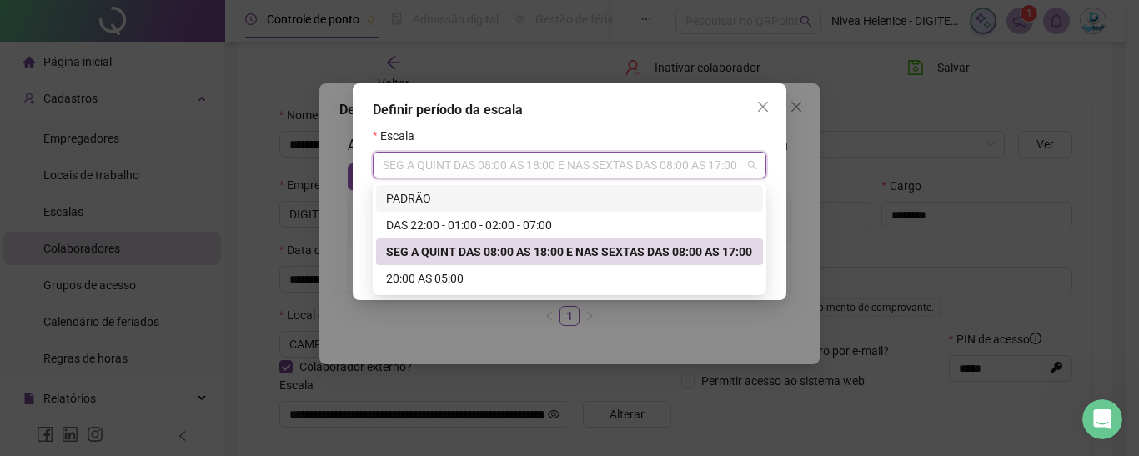
paste input "**********"
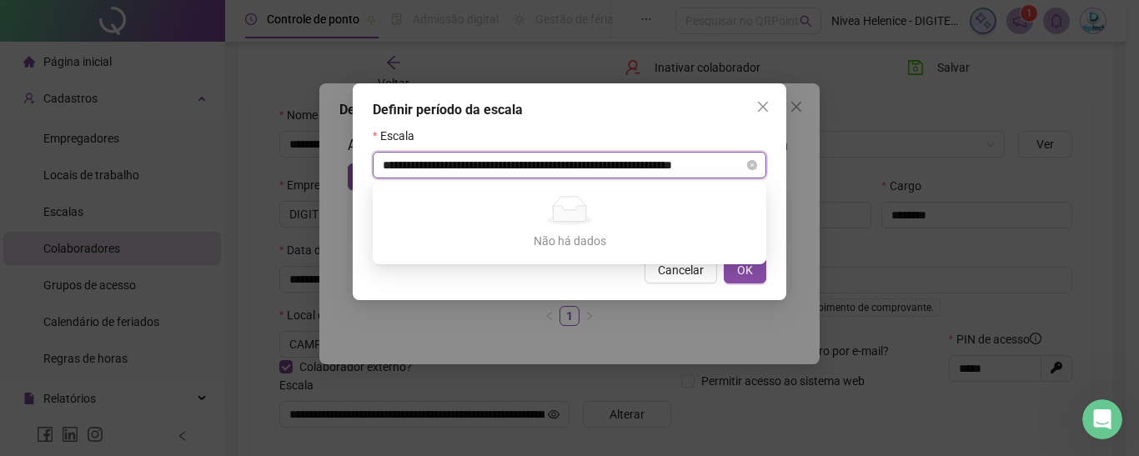
scroll to position [0, 32]
click at [484, 168] on input "**********" at bounding box center [562, 165] width 358 height 25
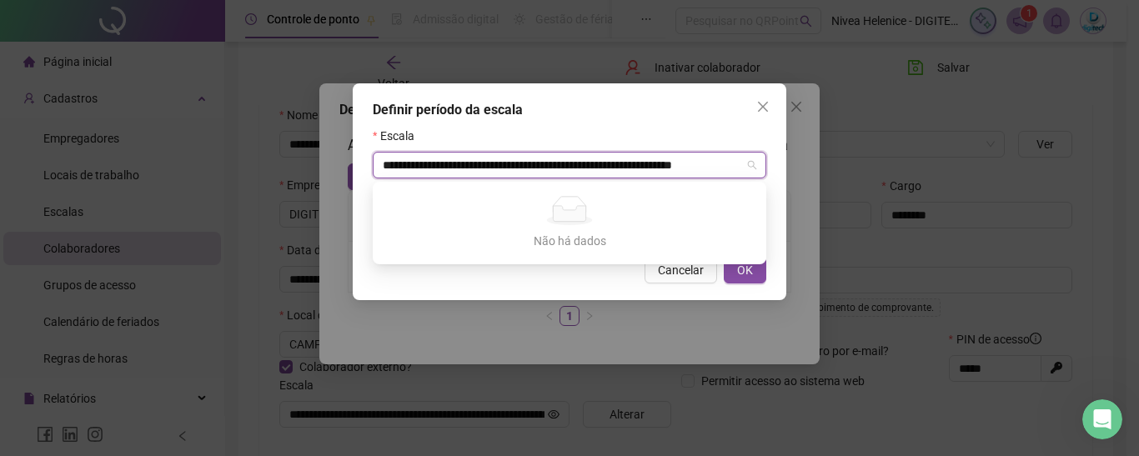
click at [740, 199] on div "Não há dados" at bounding box center [569, 210] width 353 height 29
click at [752, 165] on icon "close-circle" at bounding box center [752, 165] width 10 height 10
type input "**********"
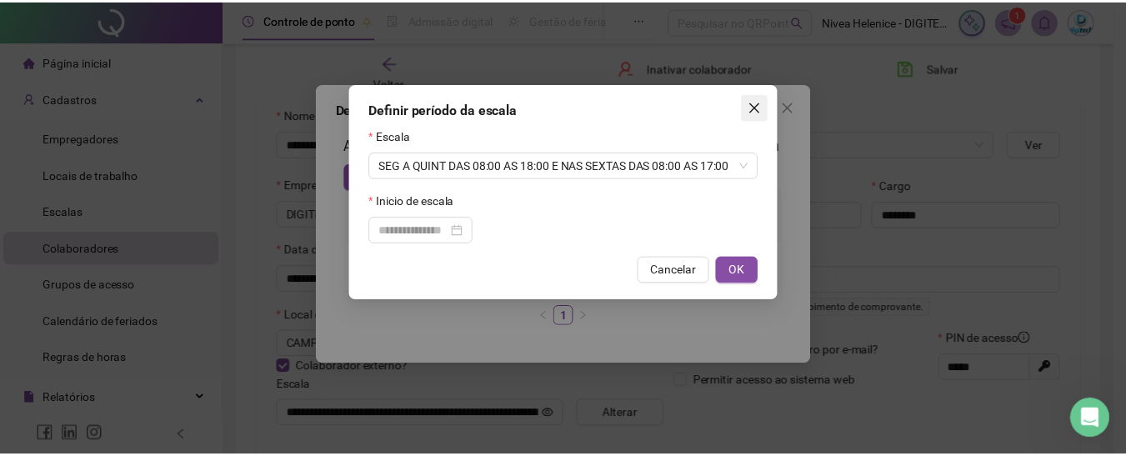
scroll to position [0, 0]
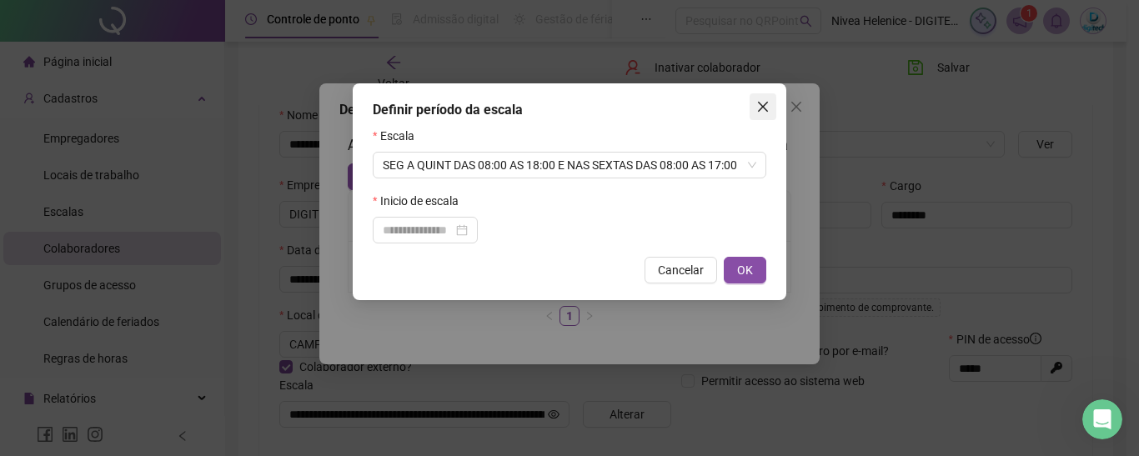
click at [766, 104] on icon "close" at bounding box center [763, 107] width 10 height 10
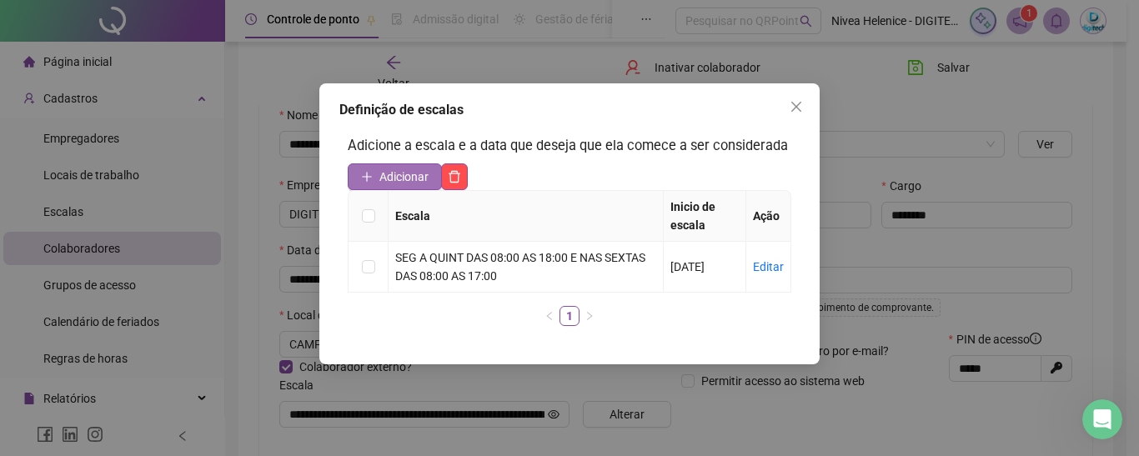
click at [378, 177] on button "Adicionar" at bounding box center [395, 176] width 94 height 27
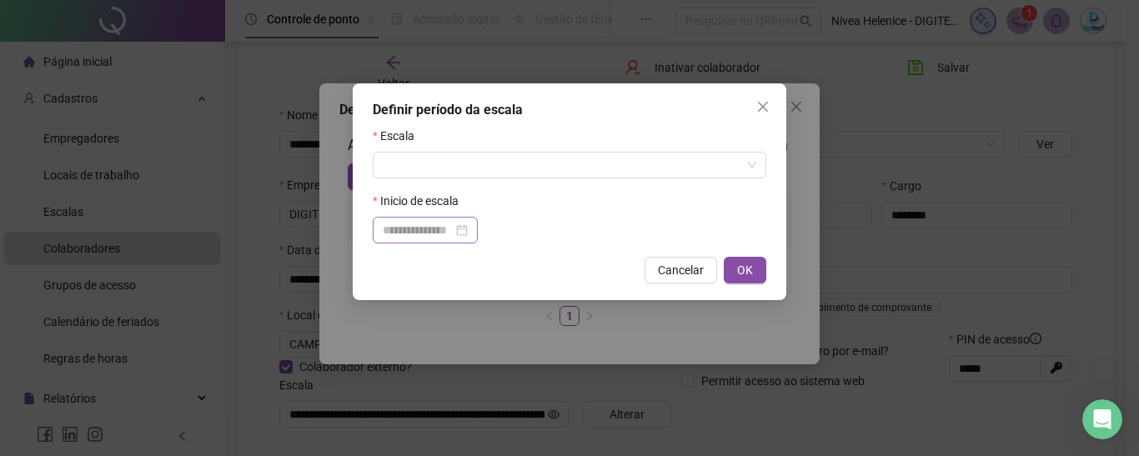
click at [468, 230] on div at bounding box center [425, 230] width 85 height 18
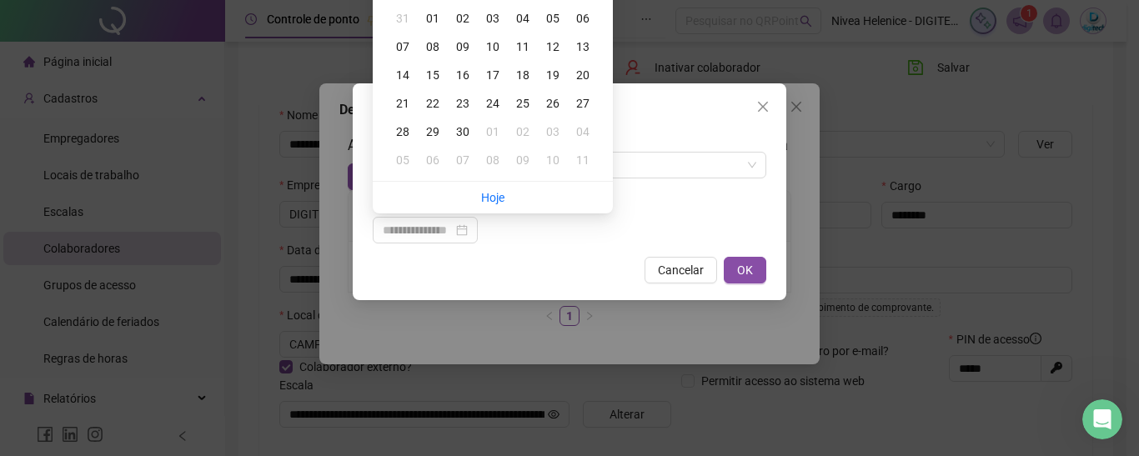
click at [535, 233] on div at bounding box center [569, 230] width 393 height 27
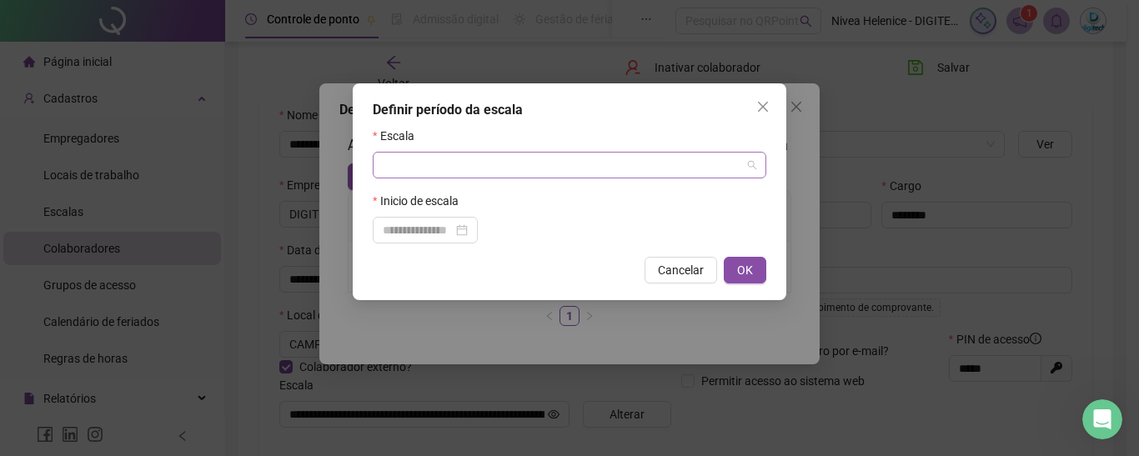
click at [614, 170] on input "search" at bounding box center [562, 165] width 358 height 25
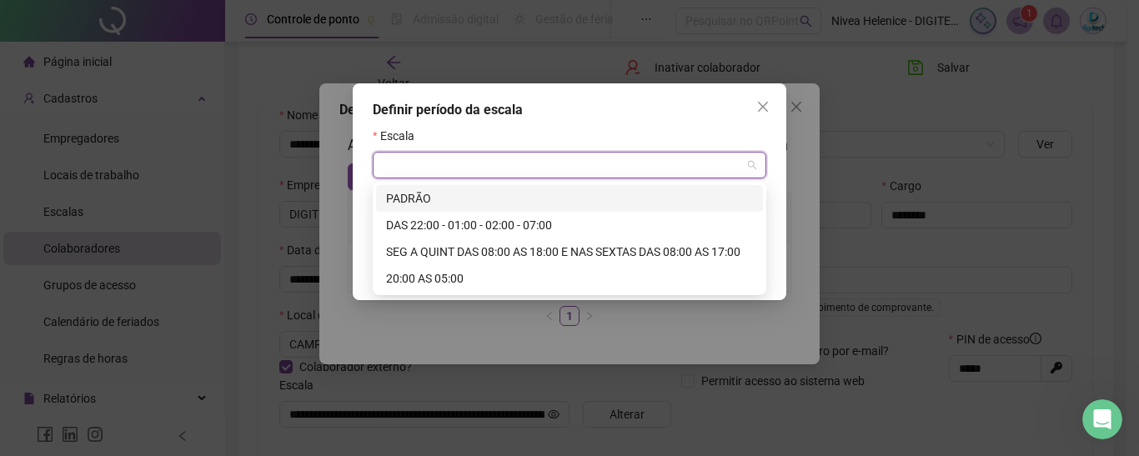
click at [492, 165] on input "search" at bounding box center [562, 165] width 358 height 25
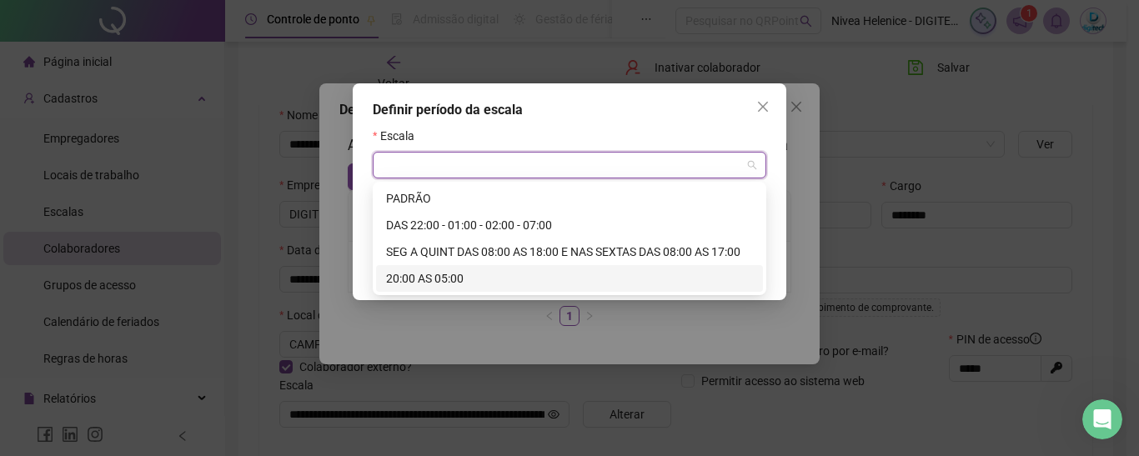
click at [666, 324] on div "Definir período da escala Escala Inicio de escala Cancelar OK" at bounding box center [569, 228] width 1139 height 456
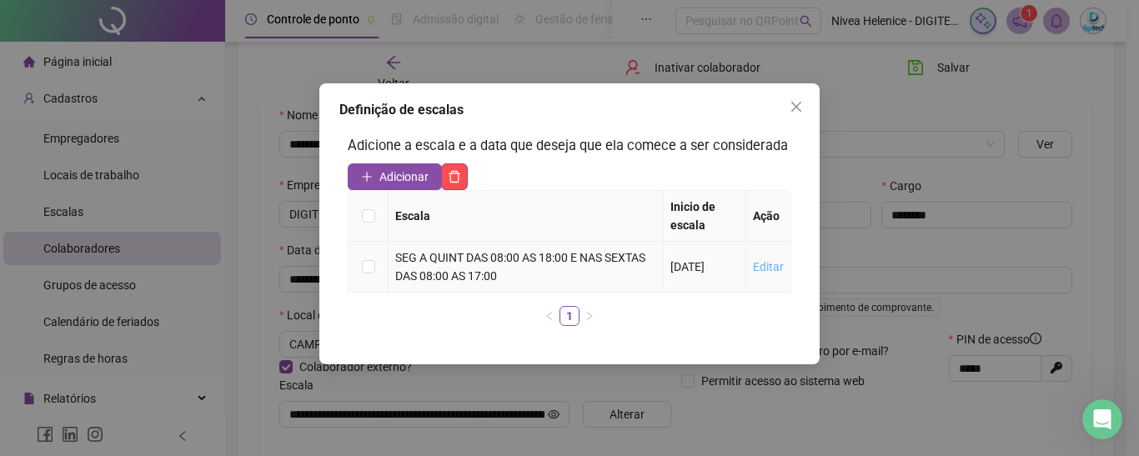
click at [769, 268] on link "Editar" at bounding box center [768, 266] width 31 height 13
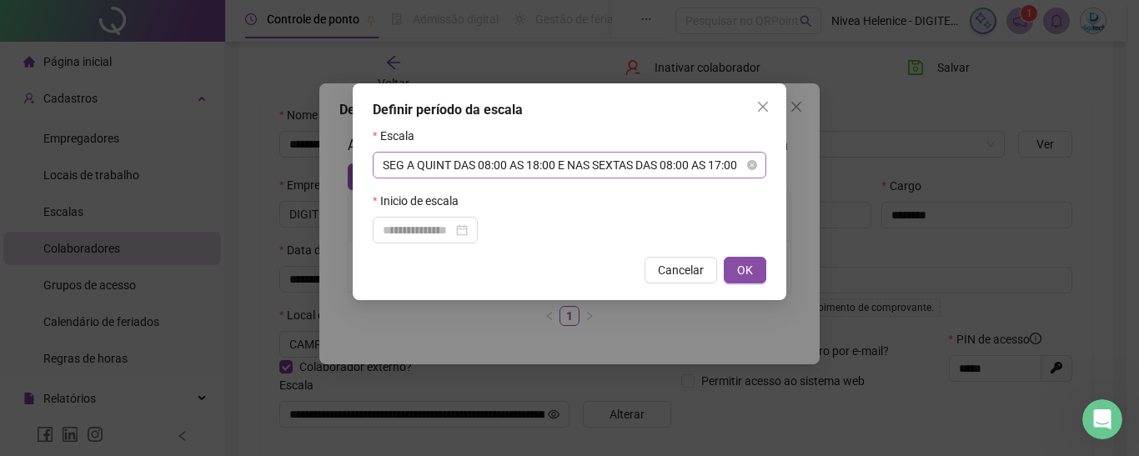
click at [489, 163] on span "SEG A QUINT DAS 08:00 AS 18:00 E NAS SEXTAS DAS 08:00 AS 17:00" at bounding box center [569, 165] width 373 height 25
click at [490, 165] on span "SEG A QUINT DAS 08:00 AS 18:00 E NAS SEXTAS DAS 08:00 AS 17:00" at bounding box center [569, 165] width 373 height 25
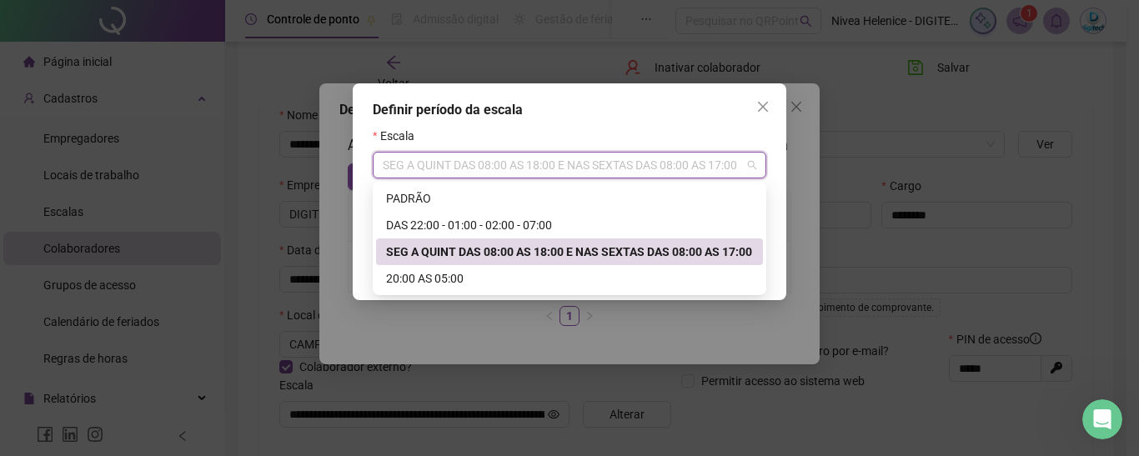
click at [493, 255] on div "SEG A QUINT DAS 08:00 AS 18:00 E NAS SEXTAS DAS 08:00 AS 17:00" at bounding box center [569, 252] width 367 height 18
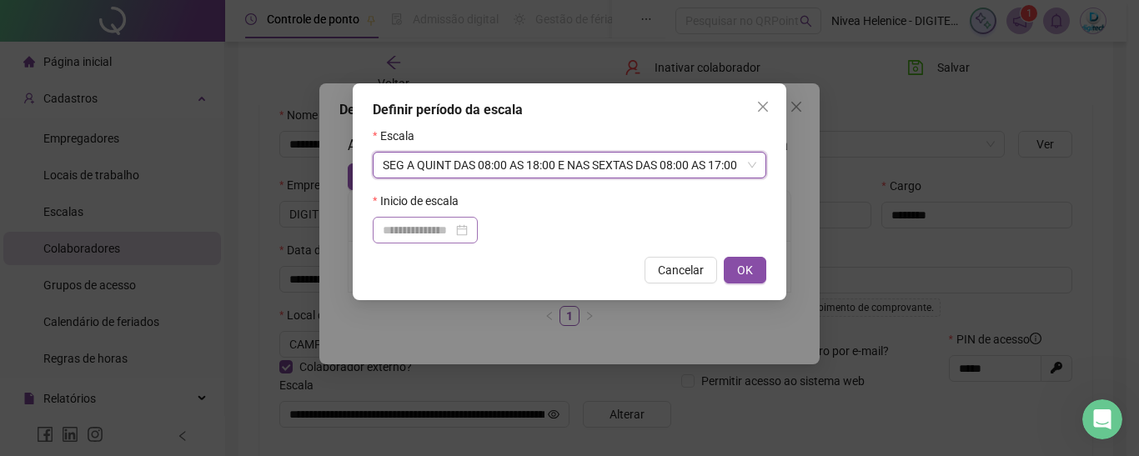
click at [468, 230] on div at bounding box center [425, 230] width 85 height 18
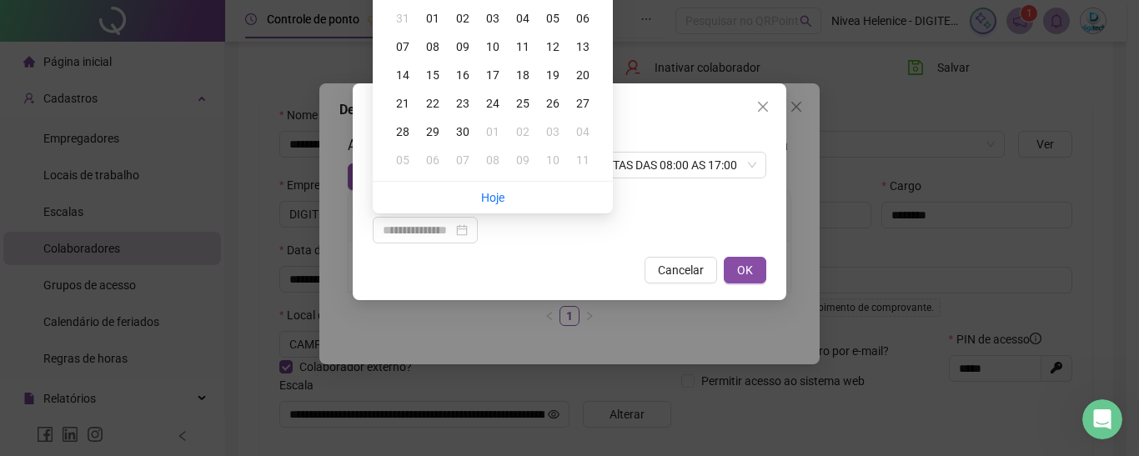
click at [709, 219] on div at bounding box center [569, 230] width 393 height 27
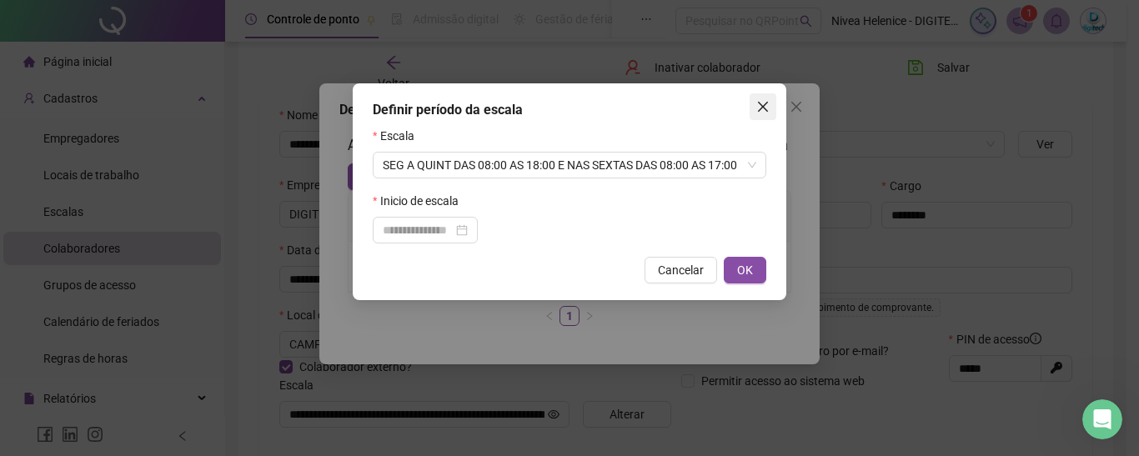
click at [765, 105] on icon "close" at bounding box center [763, 107] width 10 height 10
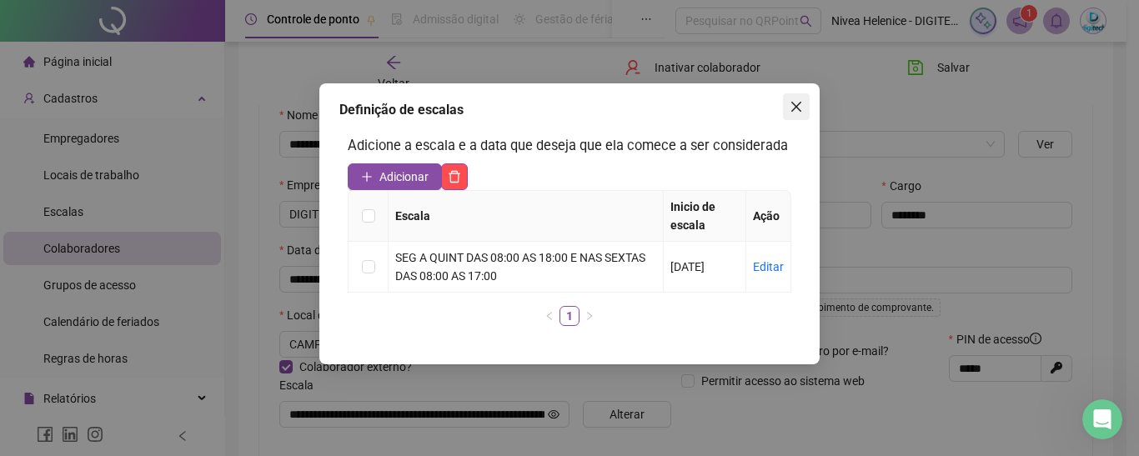
click at [798, 112] on icon "close" at bounding box center [795, 106] width 13 height 13
click at [798, 112] on div "Definição de escalas Adicione a escala e a data que deseja que ela comece a ser…" at bounding box center [569, 228] width 1139 height 456
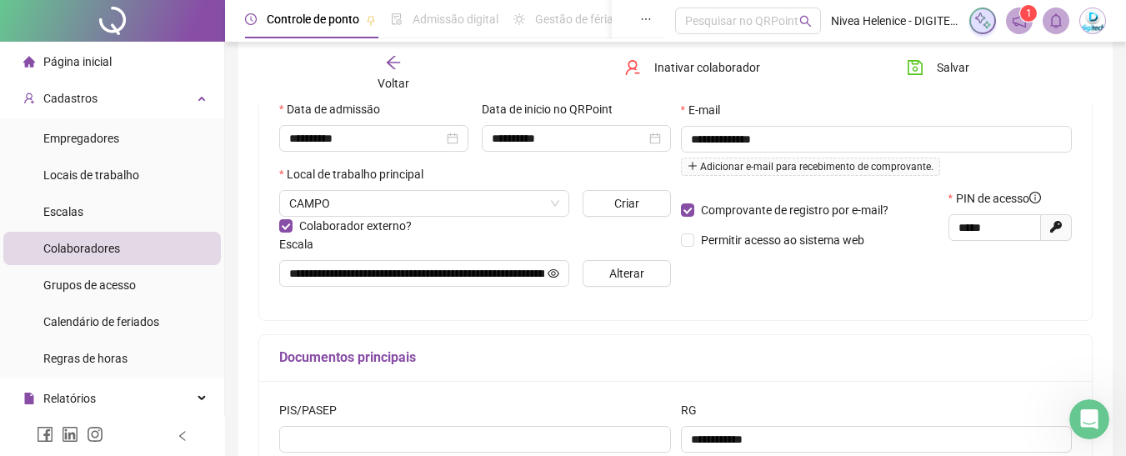
scroll to position [333, 0]
